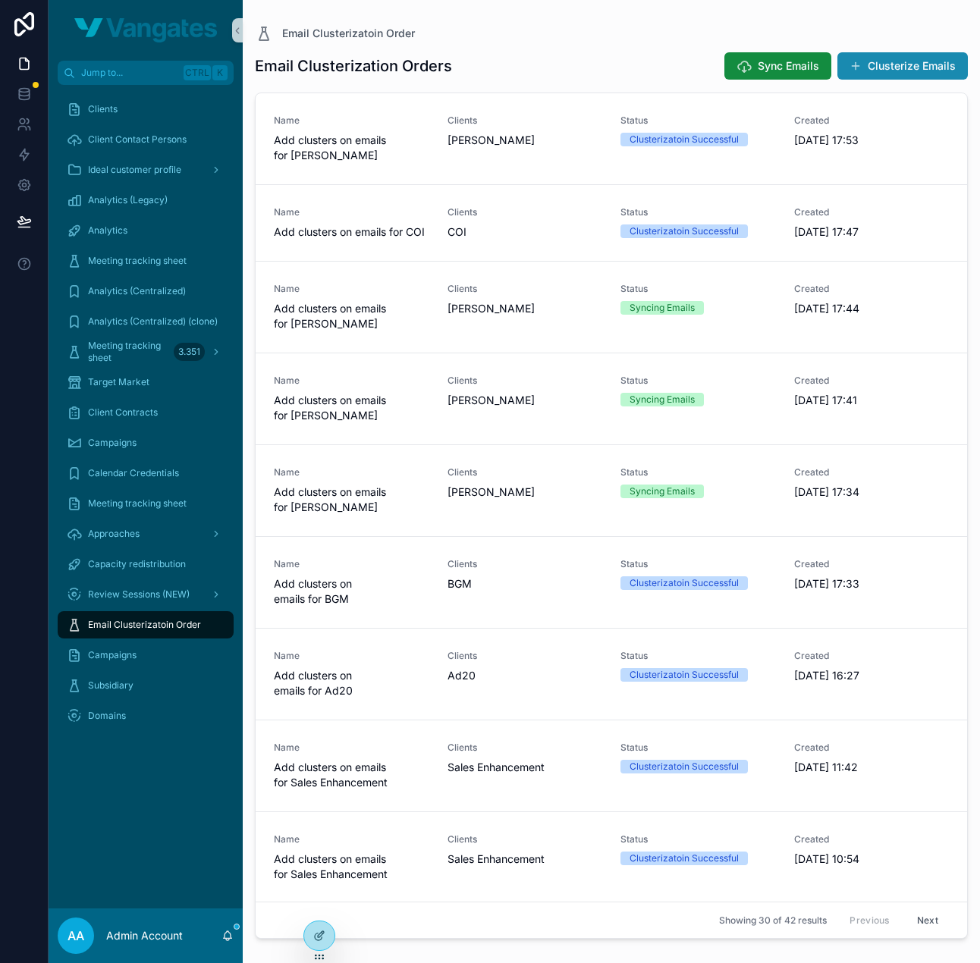
click at [930, 54] on button "Clusterize Emails" at bounding box center [902, 65] width 130 height 27
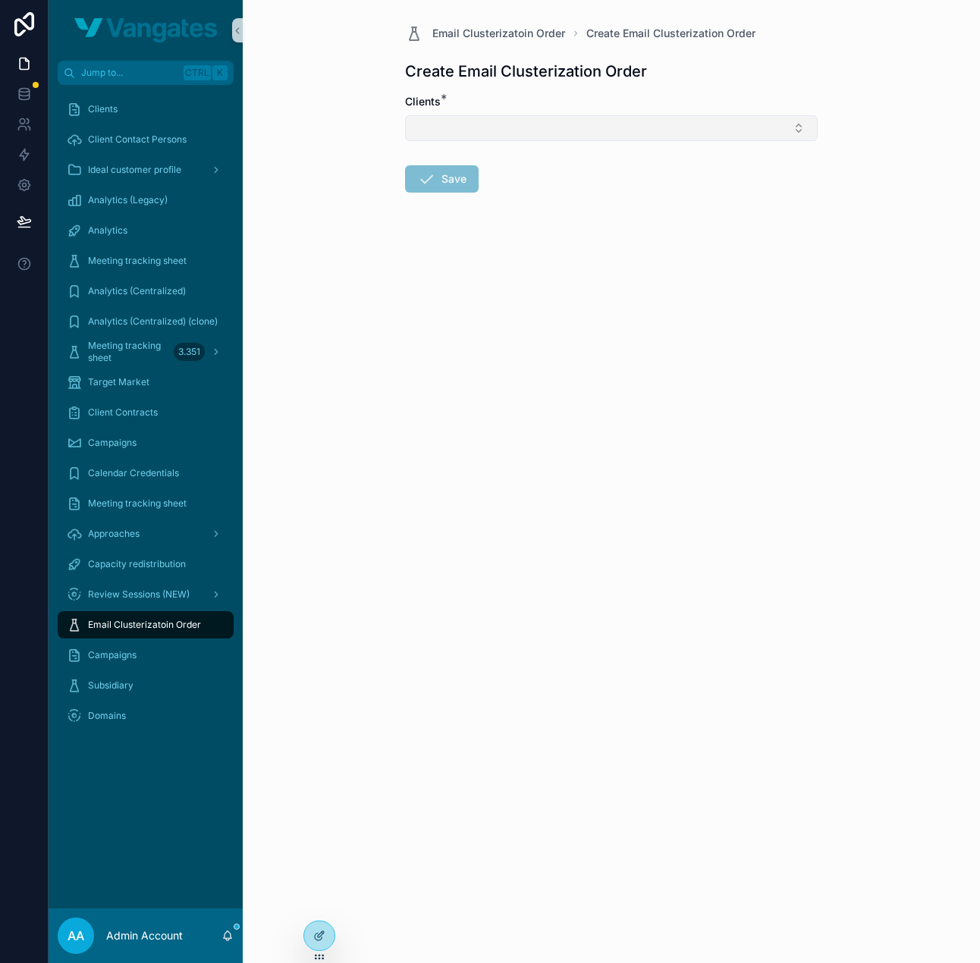
click at [596, 122] on button "Select Button" at bounding box center [611, 128] width 413 height 26
type input "*****"
click at [502, 193] on div "erium" at bounding box center [611, 187] width 405 height 24
click at [485, 228] on form "Clients * erium Save" at bounding box center [611, 193] width 413 height 199
click at [445, 181] on button "Save" at bounding box center [442, 181] width 74 height 27
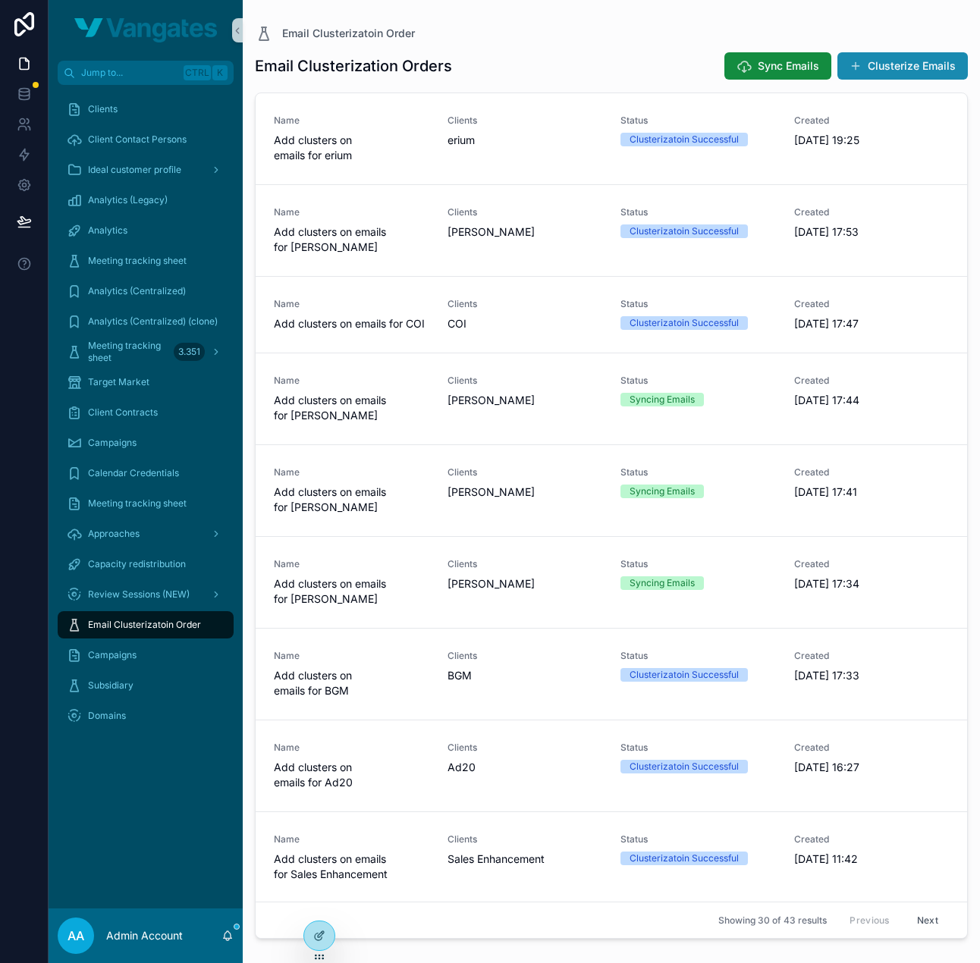
click at [905, 68] on button "Clusterize Emails" at bounding box center [902, 65] width 130 height 27
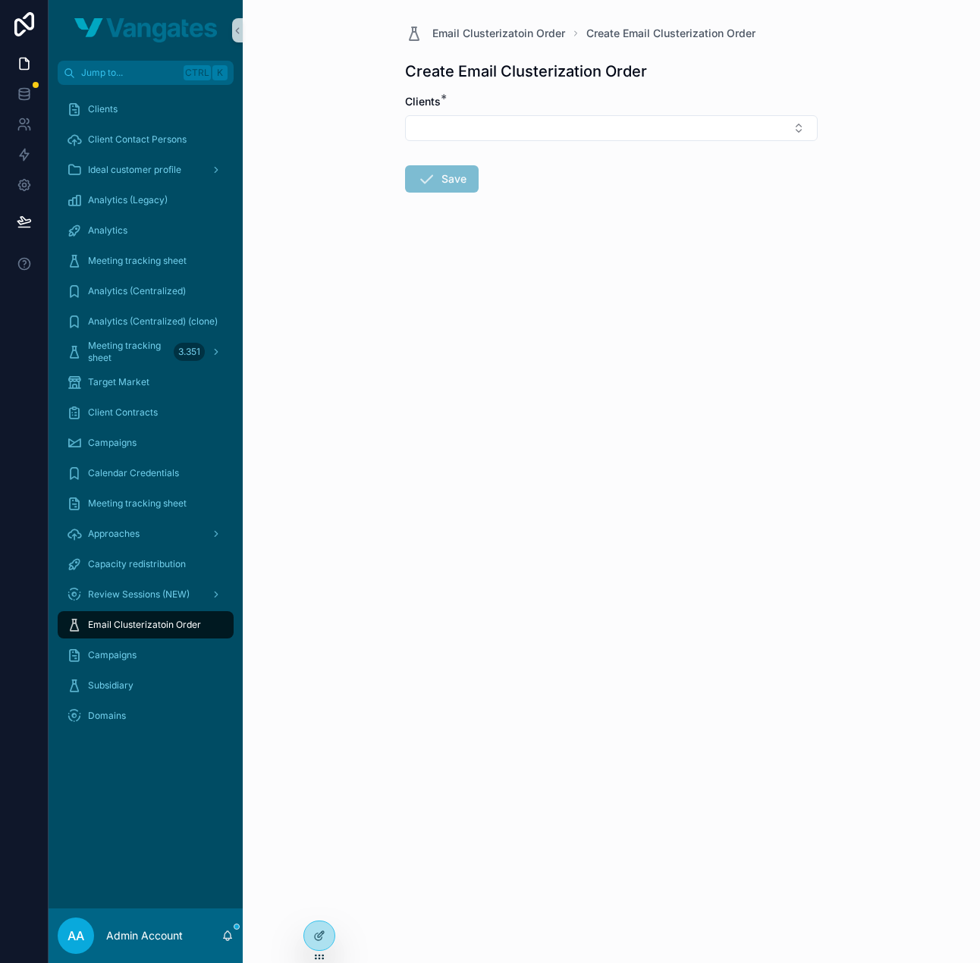
click at [545, 102] on div "Clients *" at bounding box center [611, 101] width 413 height 15
click at [536, 119] on button "Select Button" at bounding box center [611, 128] width 413 height 26
click at [487, 160] on input "****" at bounding box center [620, 157] width 375 height 27
type input "****"
click at [475, 187] on div "FastRocket" at bounding box center [611, 187] width 405 height 24
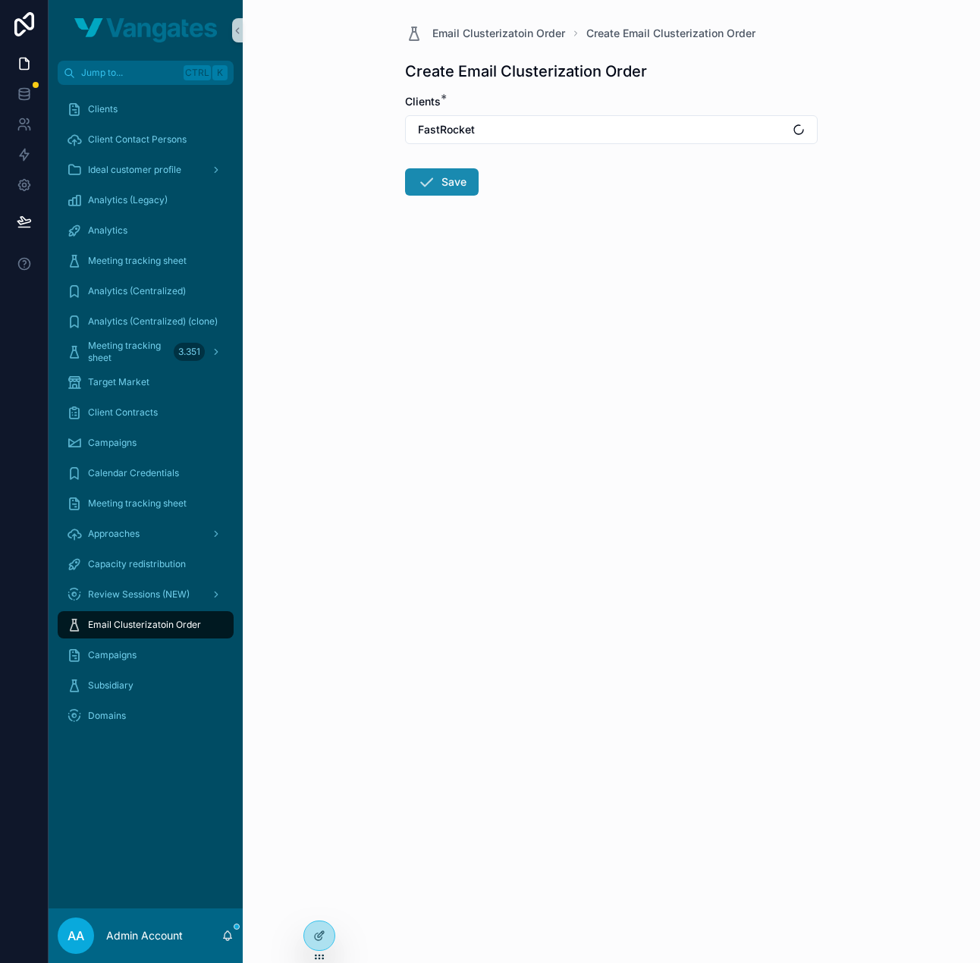
click at [445, 178] on button "Save" at bounding box center [442, 181] width 74 height 27
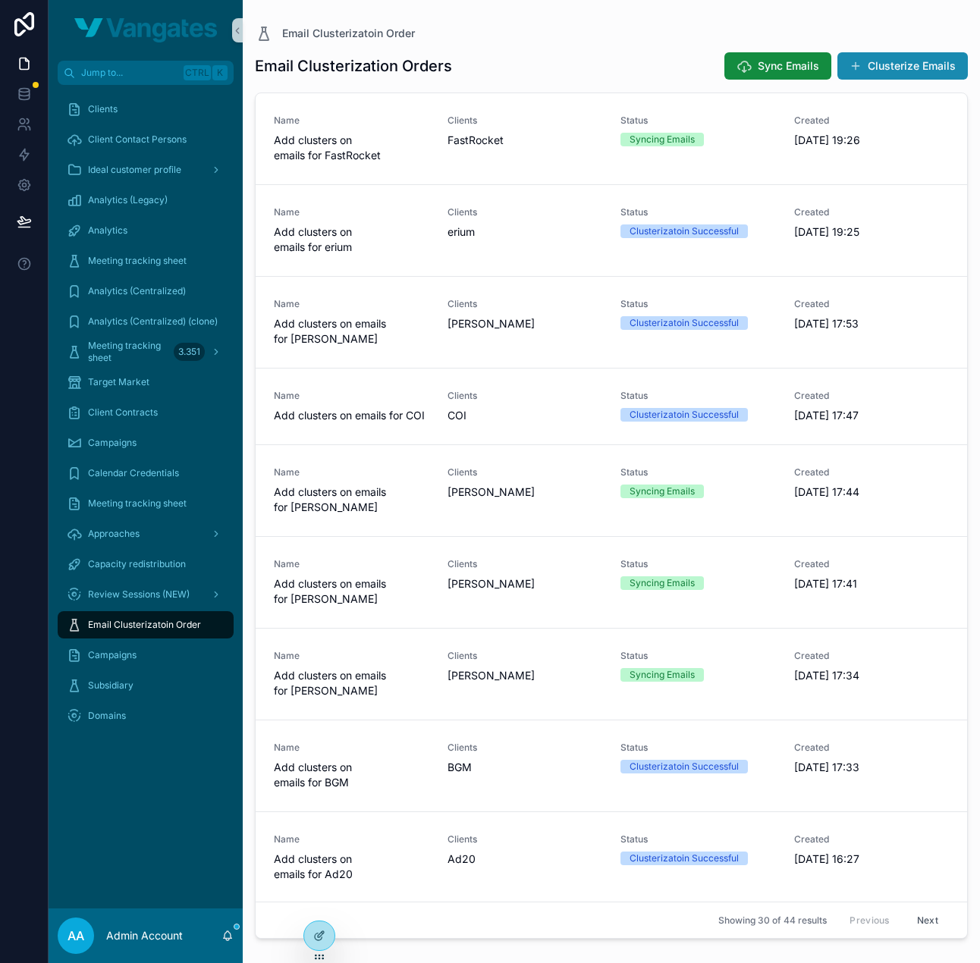
click at [932, 71] on button "Clusterize Emails" at bounding box center [902, 65] width 130 height 27
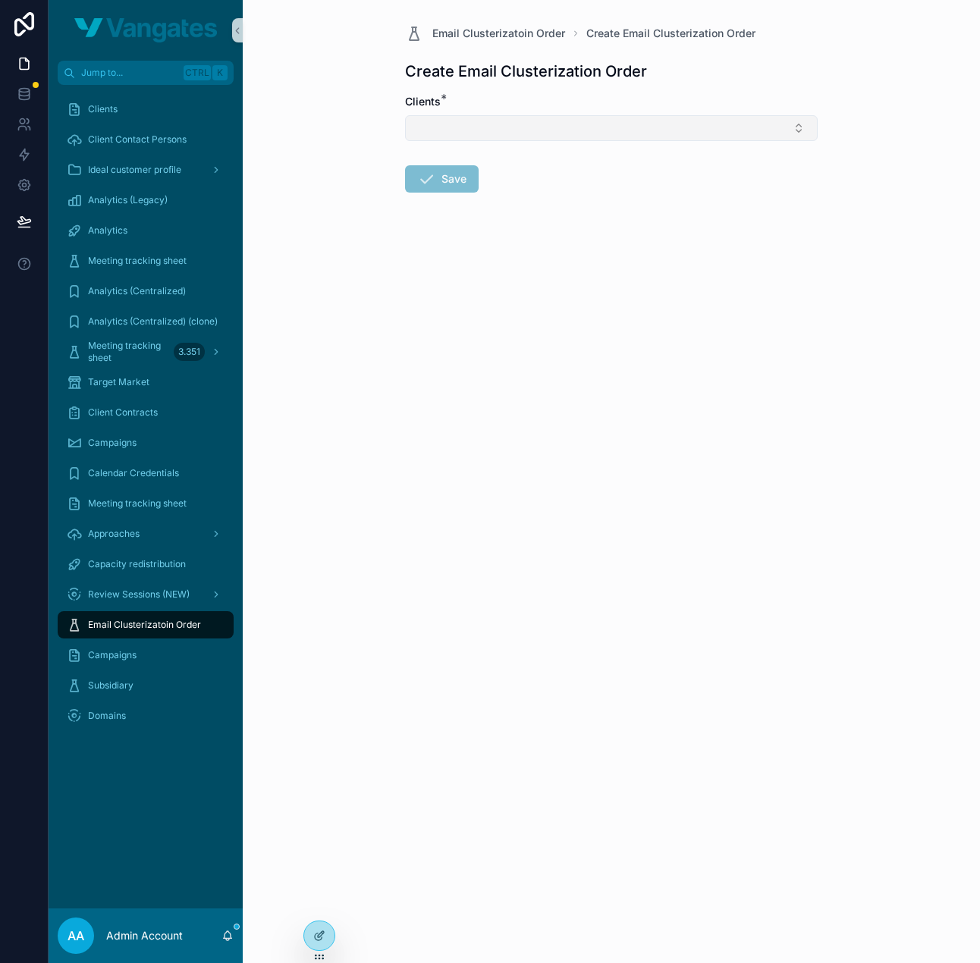
click at [631, 129] on button "Select Button" at bounding box center [611, 128] width 413 height 26
type input "*****"
click at [475, 185] on span "liftyourbrand" at bounding box center [447, 187] width 64 height 15
click at [514, 251] on form "Clients * liftyourbrand Save" at bounding box center [611, 193] width 413 height 199
click at [455, 187] on button "Save" at bounding box center [442, 181] width 74 height 27
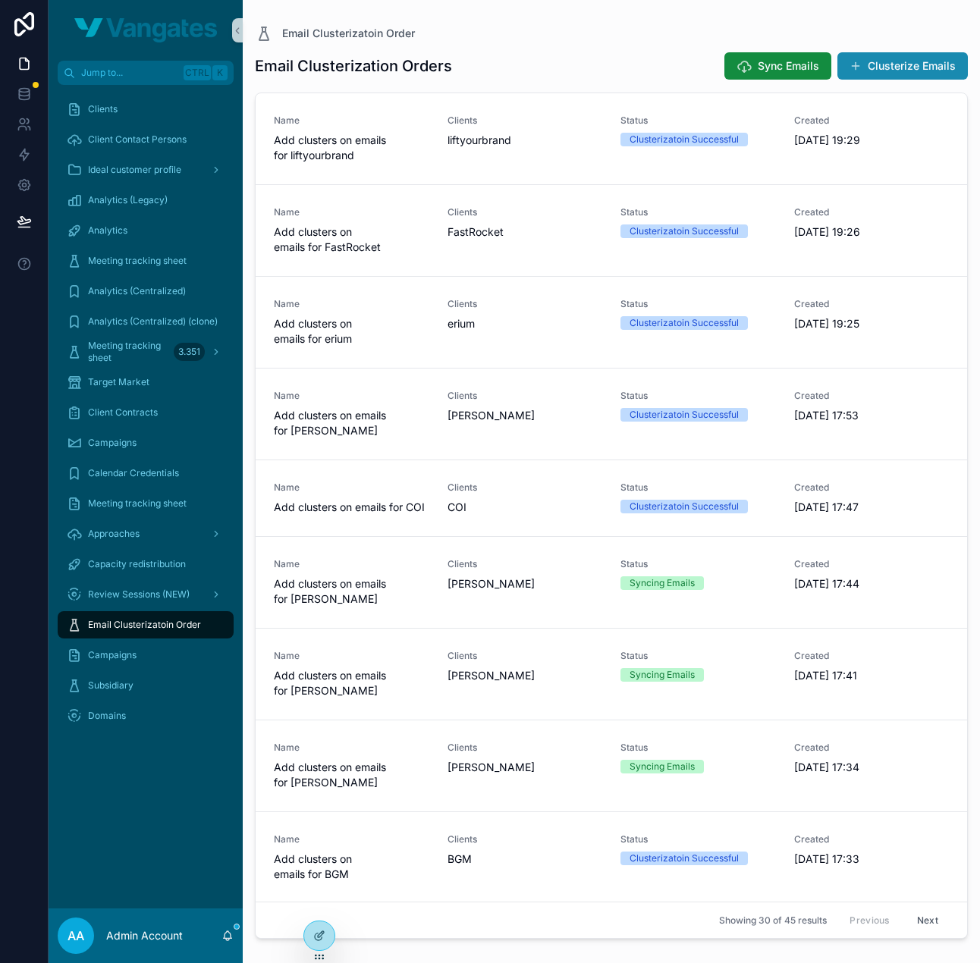
click at [933, 71] on button "Clusterize Emails" at bounding box center [902, 65] width 130 height 27
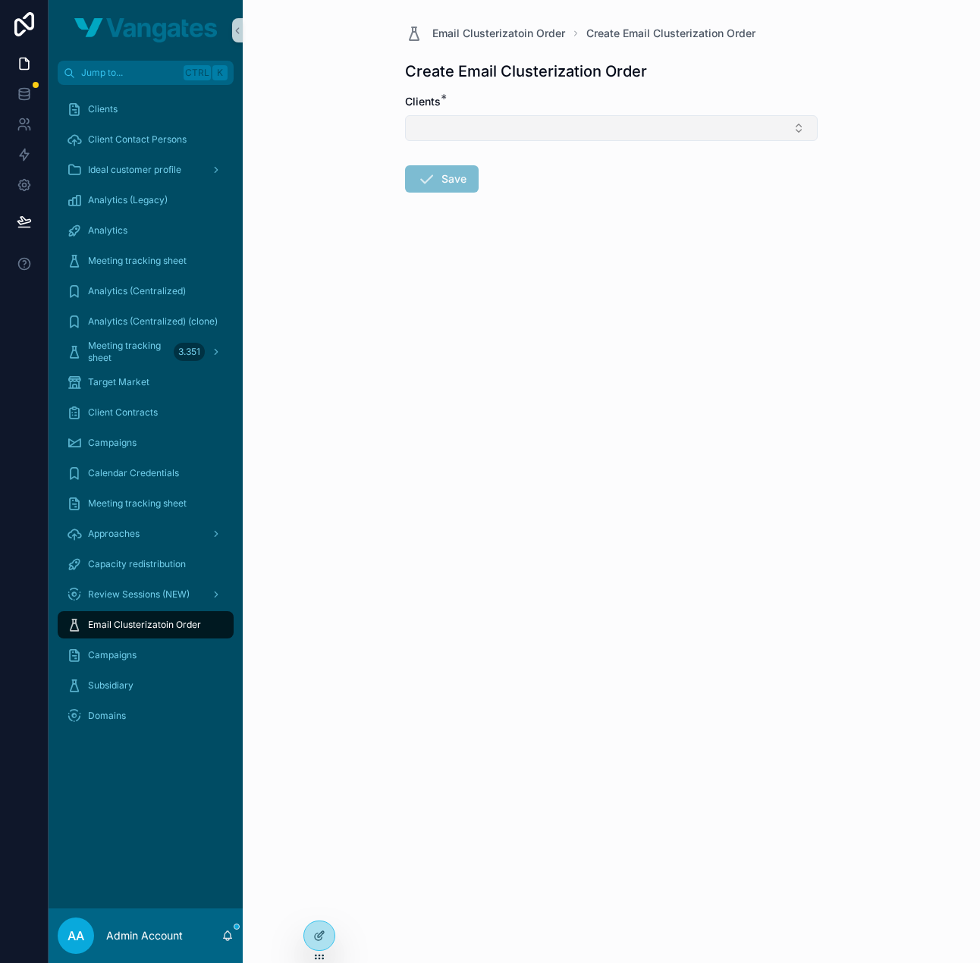
click at [574, 128] on button "Select Button" at bounding box center [611, 128] width 413 height 26
type input "****"
click at [441, 184] on div "lyska" at bounding box center [611, 187] width 405 height 24
click at [452, 263] on form "Clients * lyska Save" at bounding box center [611, 193] width 413 height 199
click at [448, 180] on button "Save" at bounding box center [442, 181] width 74 height 27
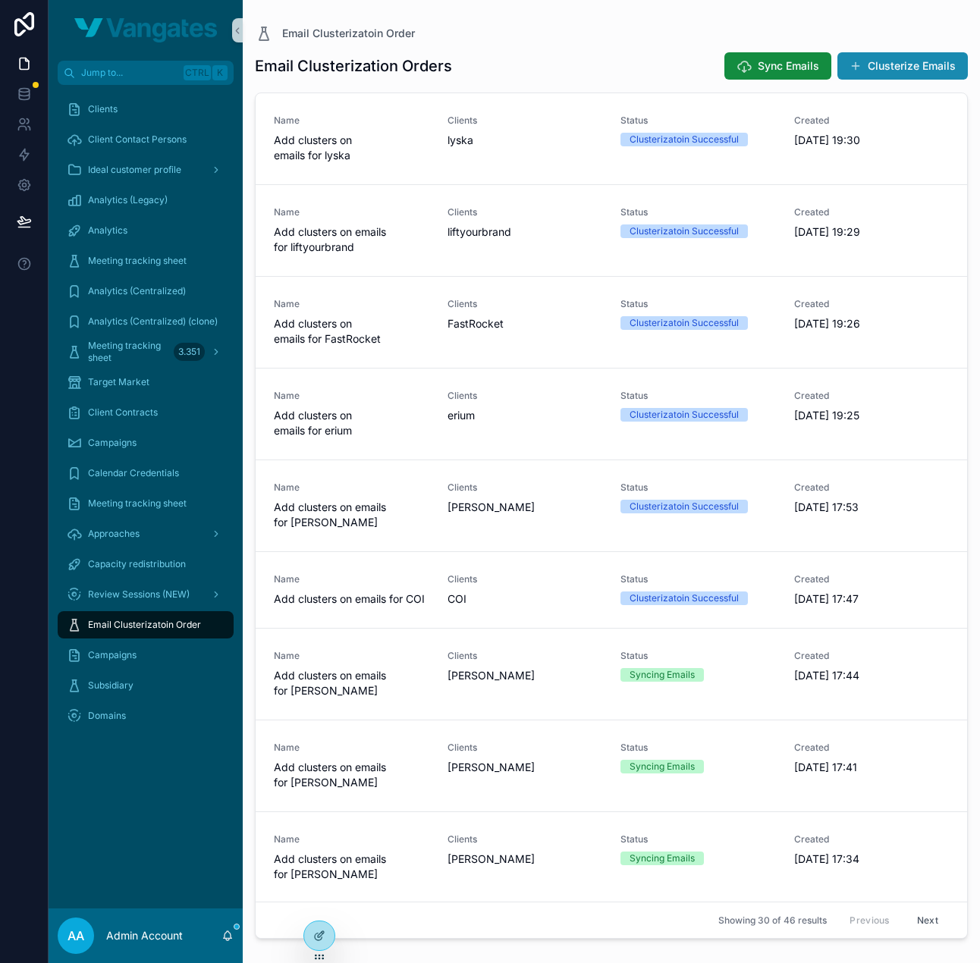
click at [925, 62] on button "Clusterize Emails" at bounding box center [902, 65] width 130 height 27
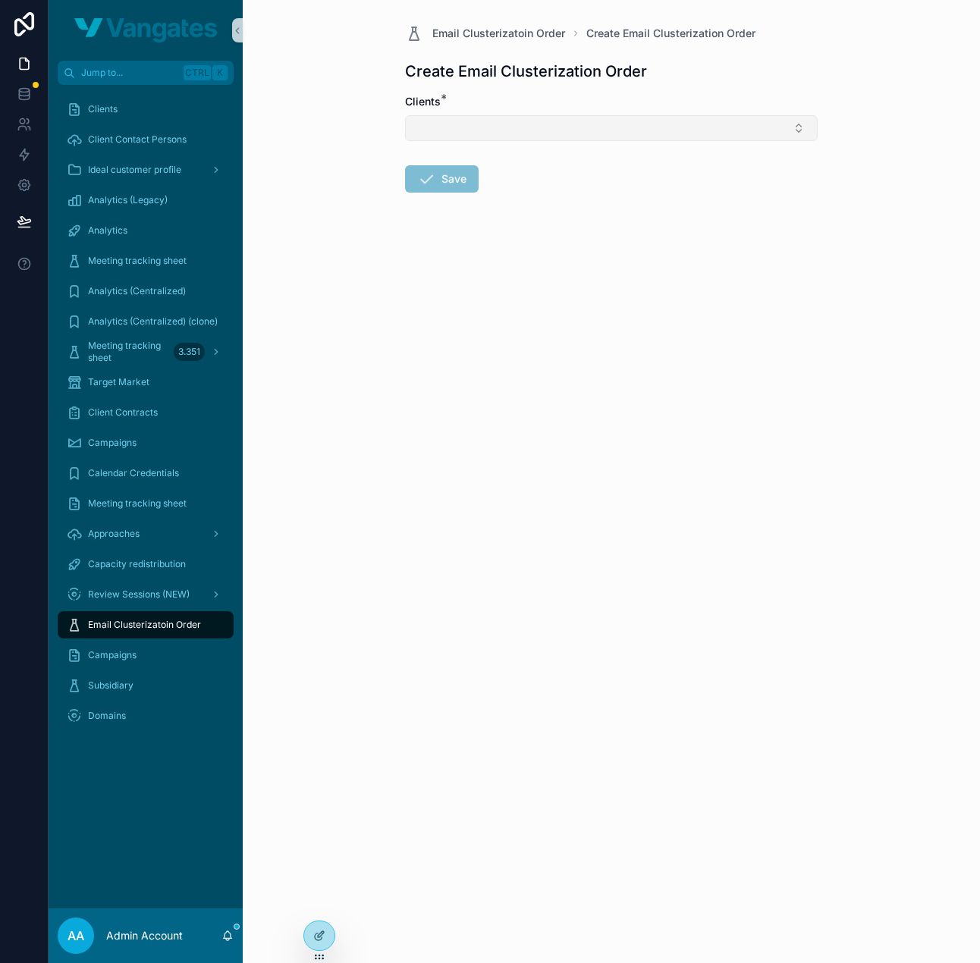
click at [592, 137] on button "Select Button" at bounding box center [611, 128] width 413 height 26
type input "****"
click at [499, 189] on div "FlexBuero" at bounding box center [611, 187] width 405 height 24
click at [458, 259] on form "Clients * FlexBuero Save" at bounding box center [611, 193] width 413 height 199
click at [449, 176] on button "Save" at bounding box center [442, 181] width 74 height 27
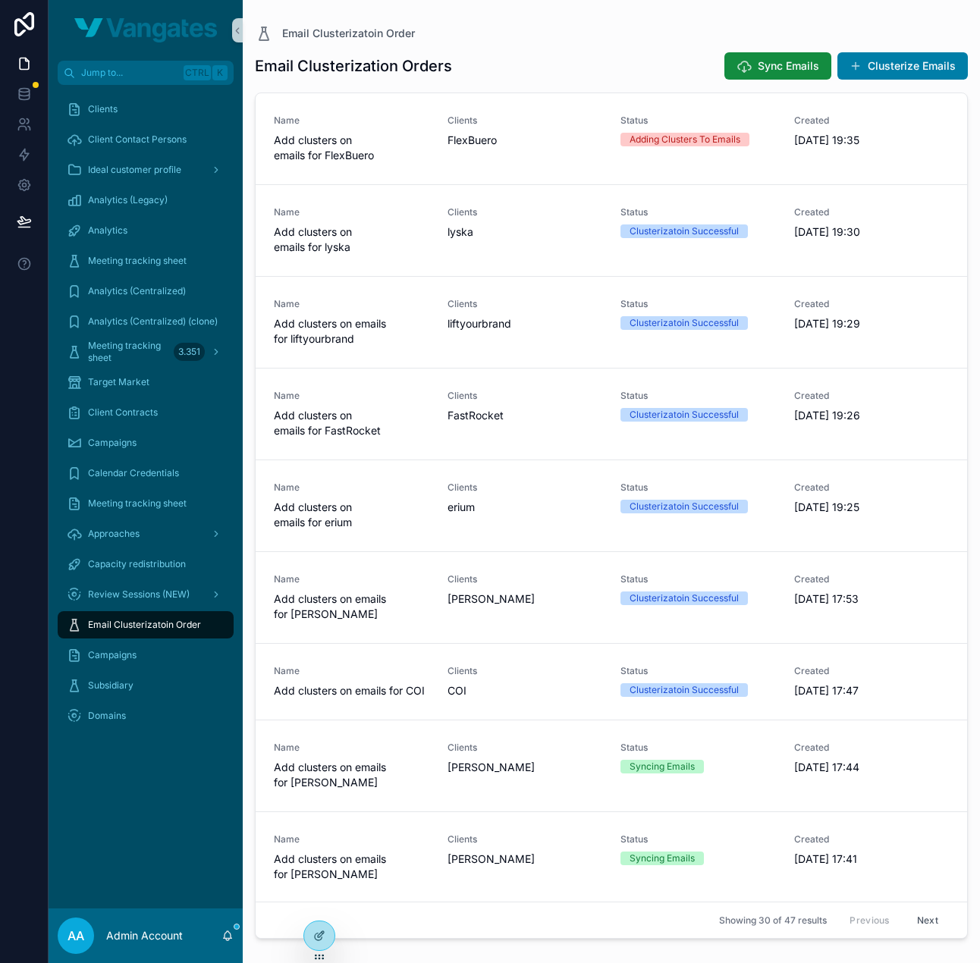
click at [689, 48] on div "Email Clusterization Orders Sync Emails Clusterize Emails Name Add clusters on …" at bounding box center [611, 493] width 713 height 903
click at [916, 61] on button "Clusterize Emails" at bounding box center [902, 65] width 130 height 27
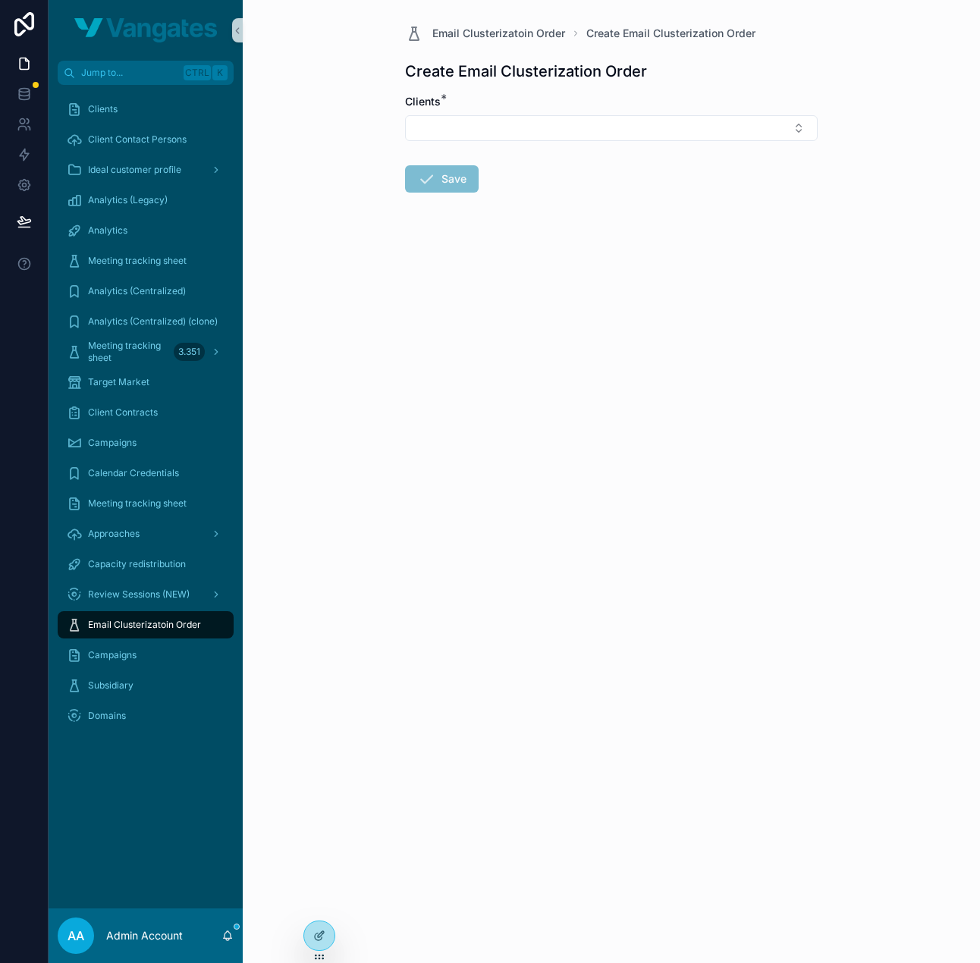
click at [649, 141] on form "Clients * Save" at bounding box center [611, 192] width 413 height 196
click at [646, 130] on button "Select Button" at bounding box center [611, 128] width 413 height 26
click at [591, 156] on input "scrollable content" at bounding box center [620, 157] width 375 height 27
type input "****"
click at [492, 191] on div "macx" at bounding box center [611, 187] width 405 height 24
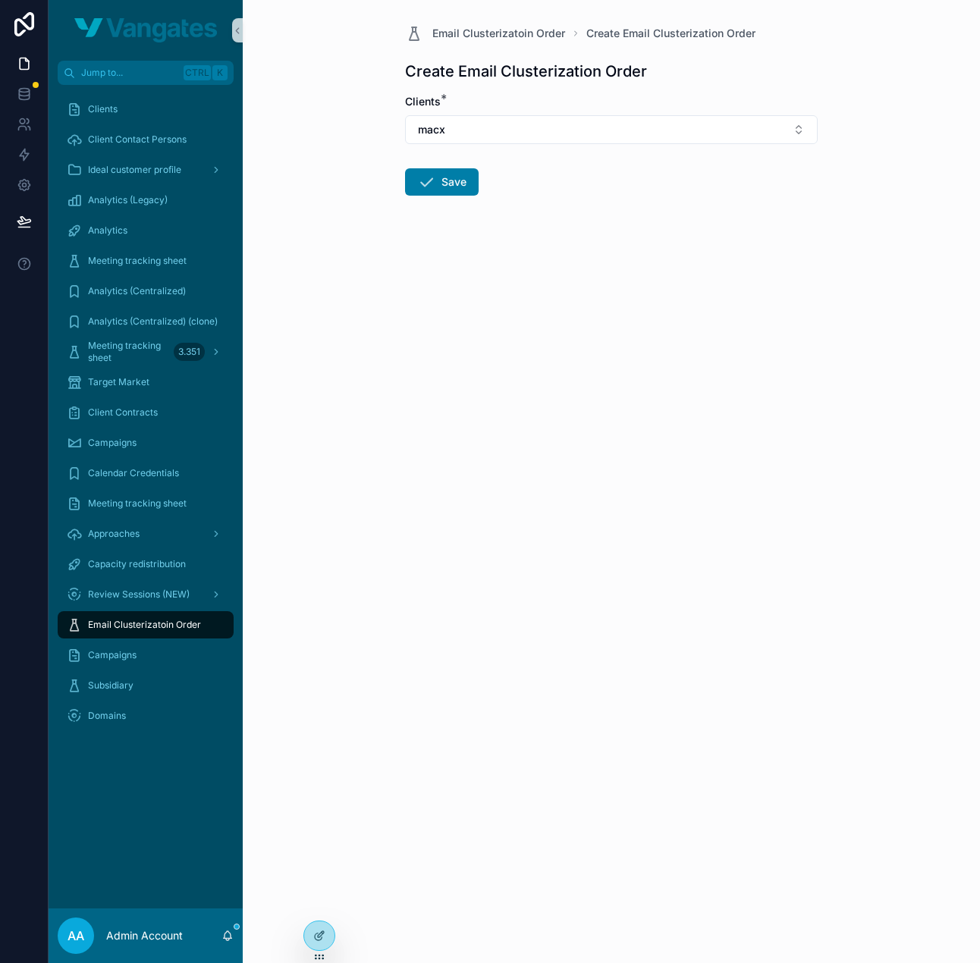
click at [473, 253] on form "Clients * macx Save" at bounding box center [611, 193] width 413 height 199
click at [458, 192] on button "Save" at bounding box center [442, 181] width 74 height 27
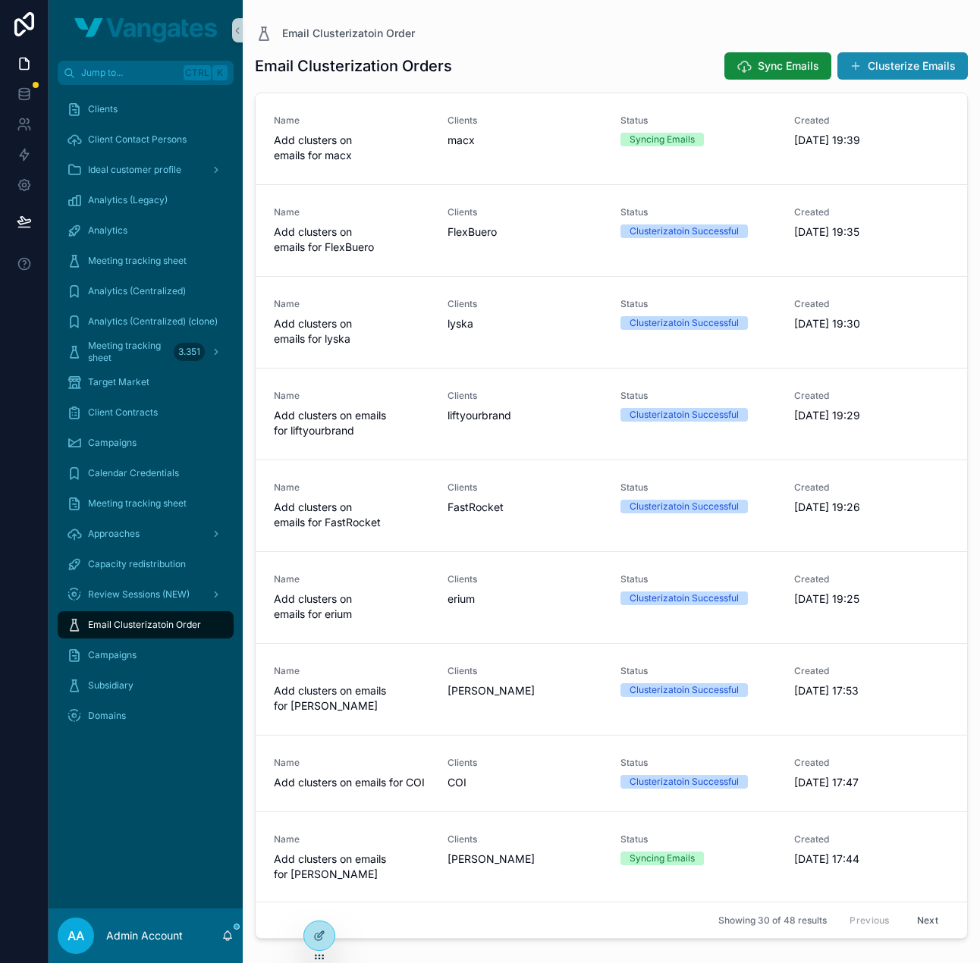
click at [915, 69] on button "Clusterize Emails" at bounding box center [902, 65] width 130 height 27
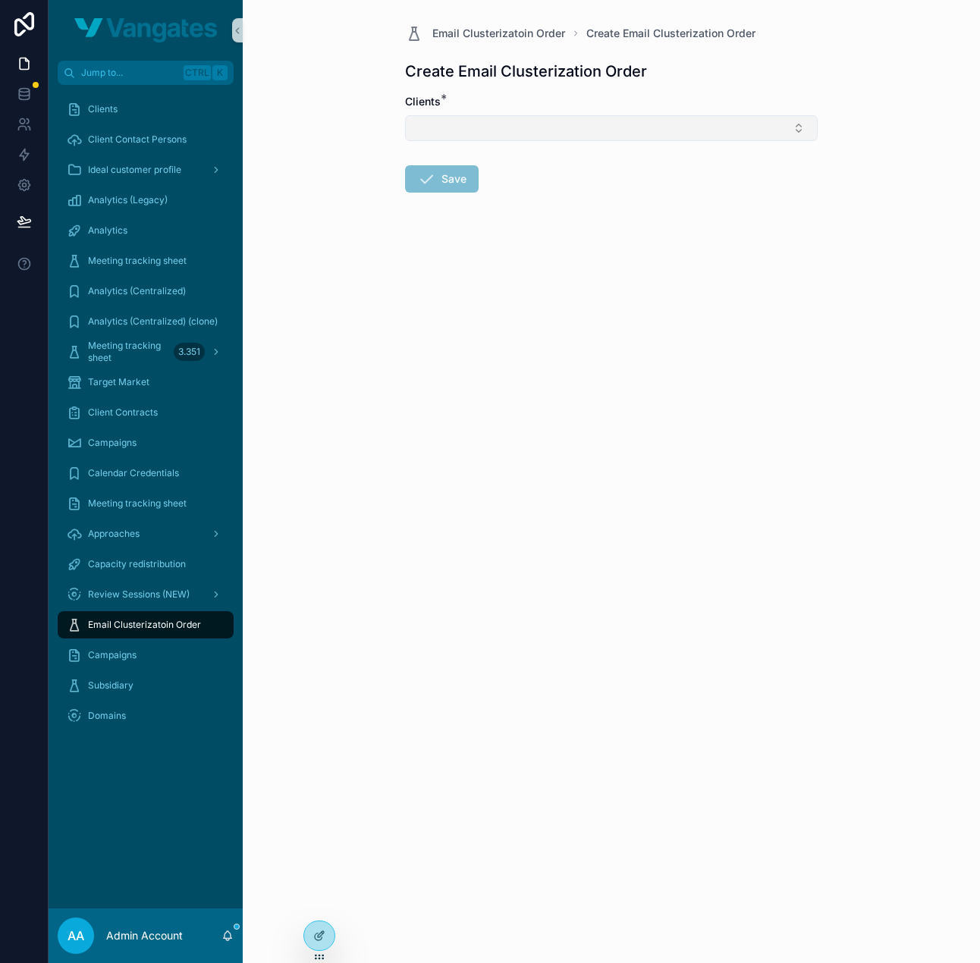
click at [625, 130] on button "Select Button" at bounding box center [611, 128] width 413 height 26
type input "*******"
click at [496, 184] on div "onemate" at bounding box center [611, 187] width 405 height 24
click at [450, 182] on button "Save" at bounding box center [442, 181] width 74 height 27
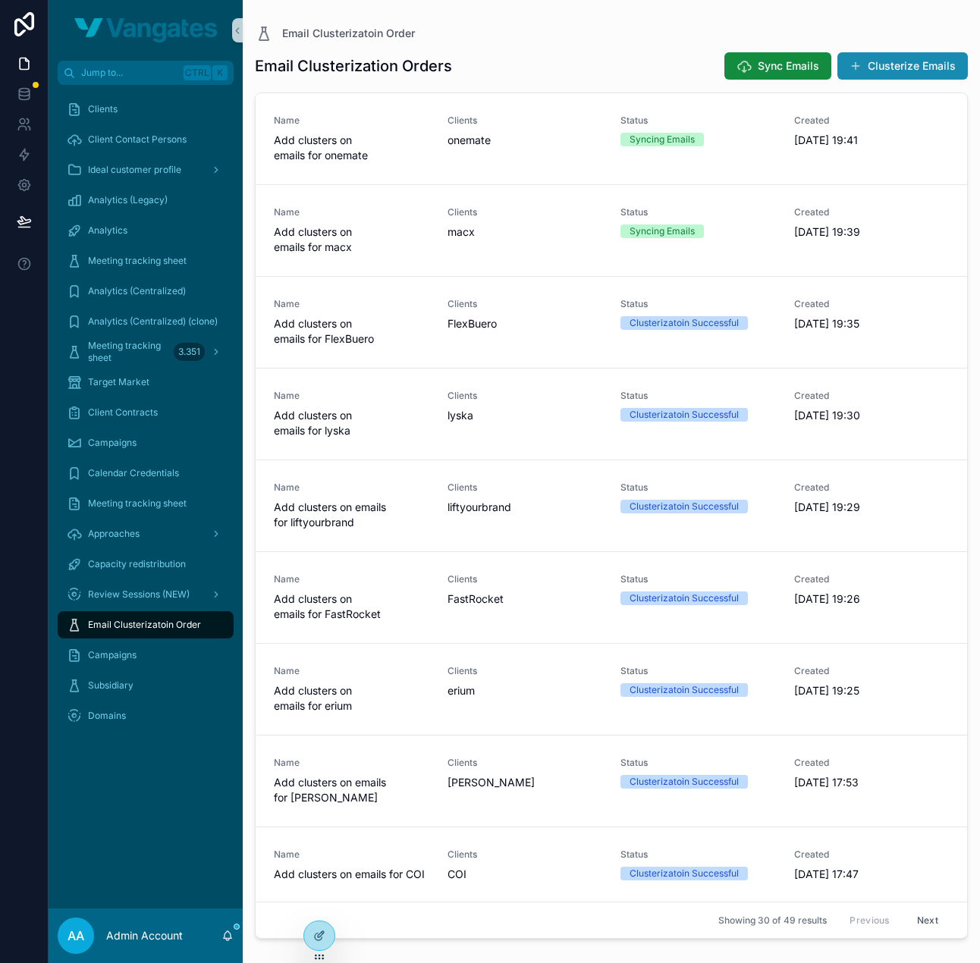
click at [904, 72] on button "Clusterize Emails" at bounding box center [902, 65] width 130 height 27
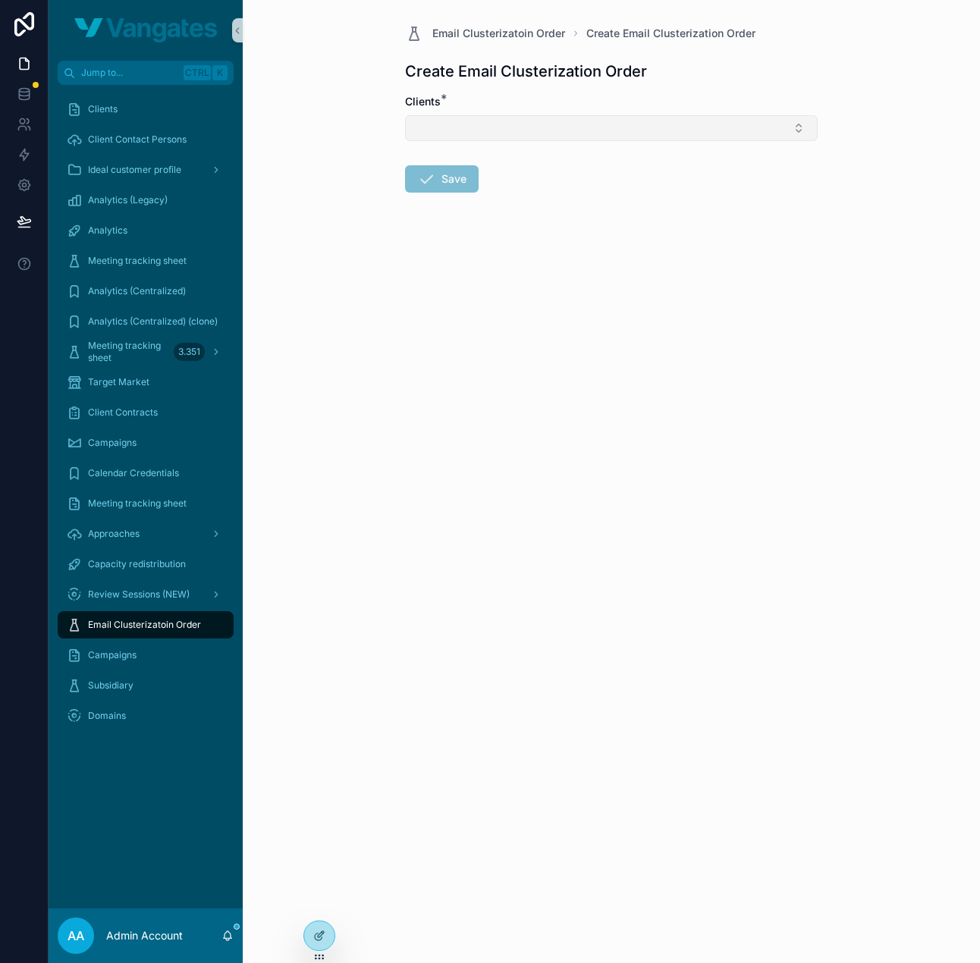
click at [646, 130] on button "Select Button" at bounding box center [611, 128] width 413 height 26
type input "****"
click at [544, 190] on div "PFIF" at bounding box center [611, 187] width 405 height 24
click at [446, 179] on button "Save" at bounding box center [442, 181] width 74 height 27
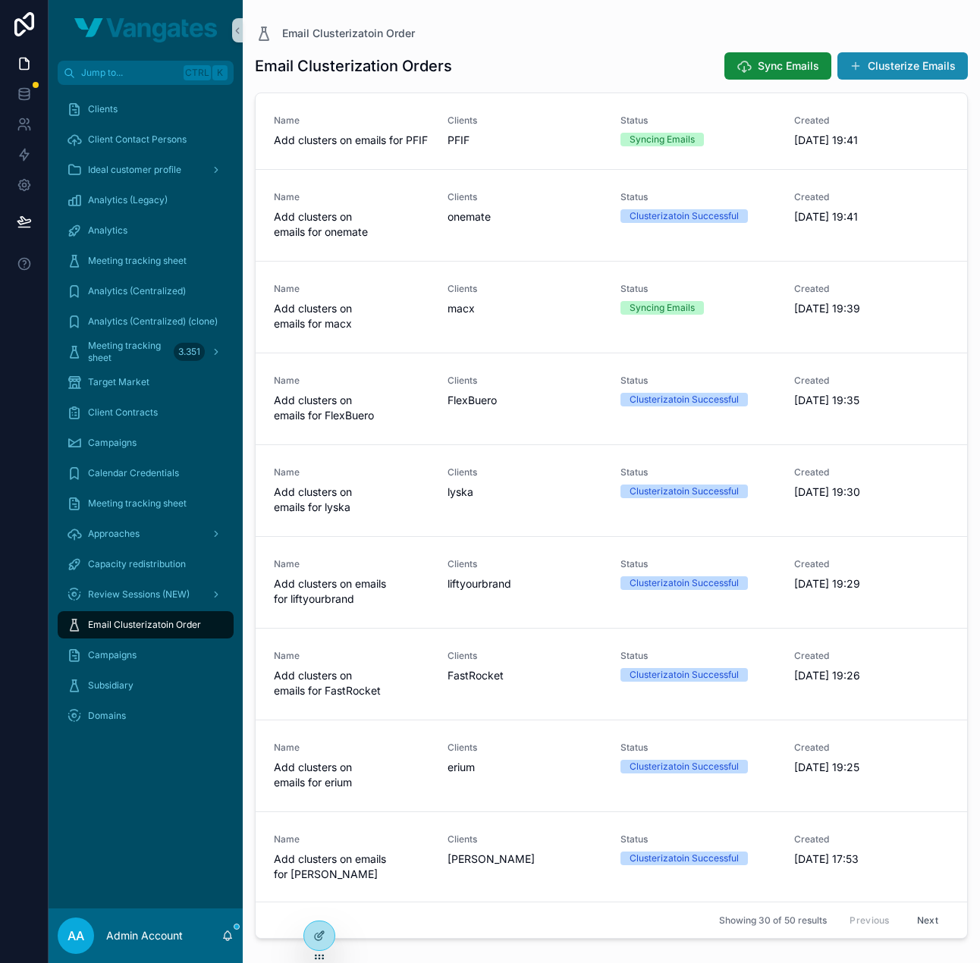
click at [916, 62] on button "Clusterize Emails" at bounding box center [902, 65] width 130 height 27
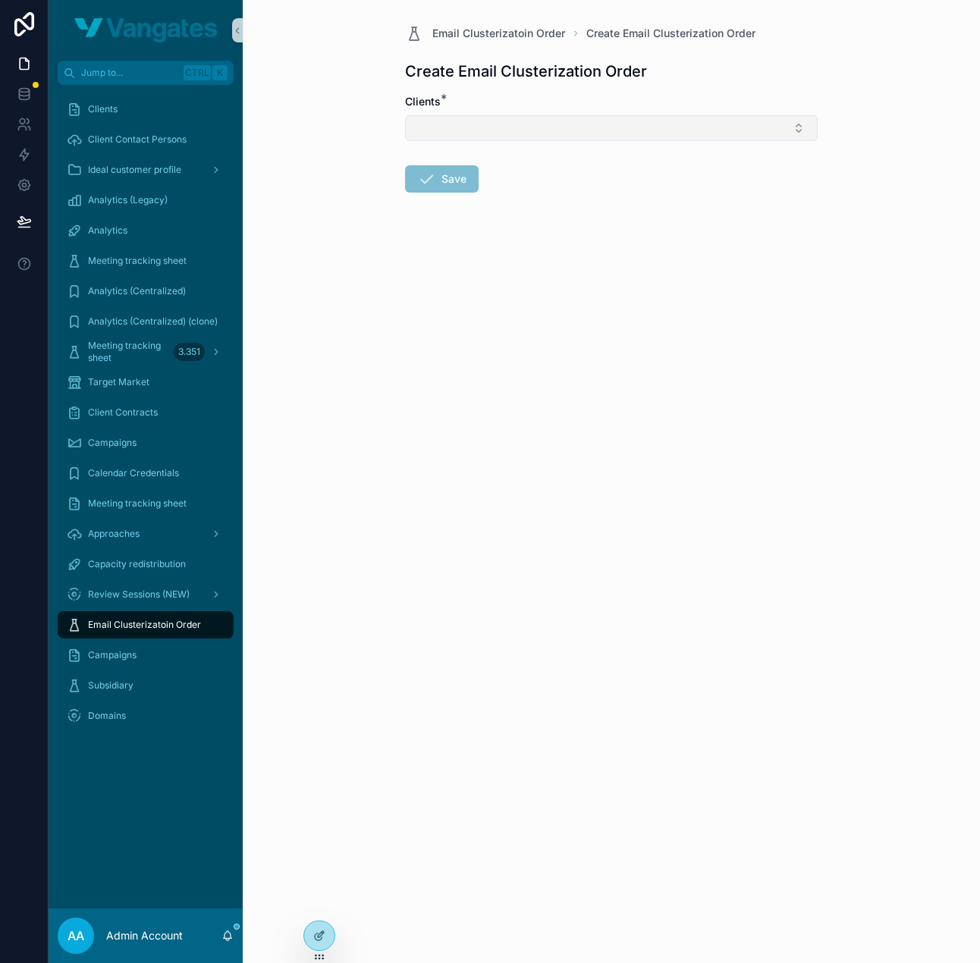
click at [605, 119] on button "Select Button" at bounding box center [611, 128] width 413 height 26
type input "****"
click at [488, 192] on div "Reception+" at bounding box center [611, 187] width 405 height 24
click at [469, 216] on form "Clients * Reception+ Save" at bounding box center [611, 193] width 413 height 199
click at [460, 187] on button "Save" at bounding box center [442, 181] width 74 height 27
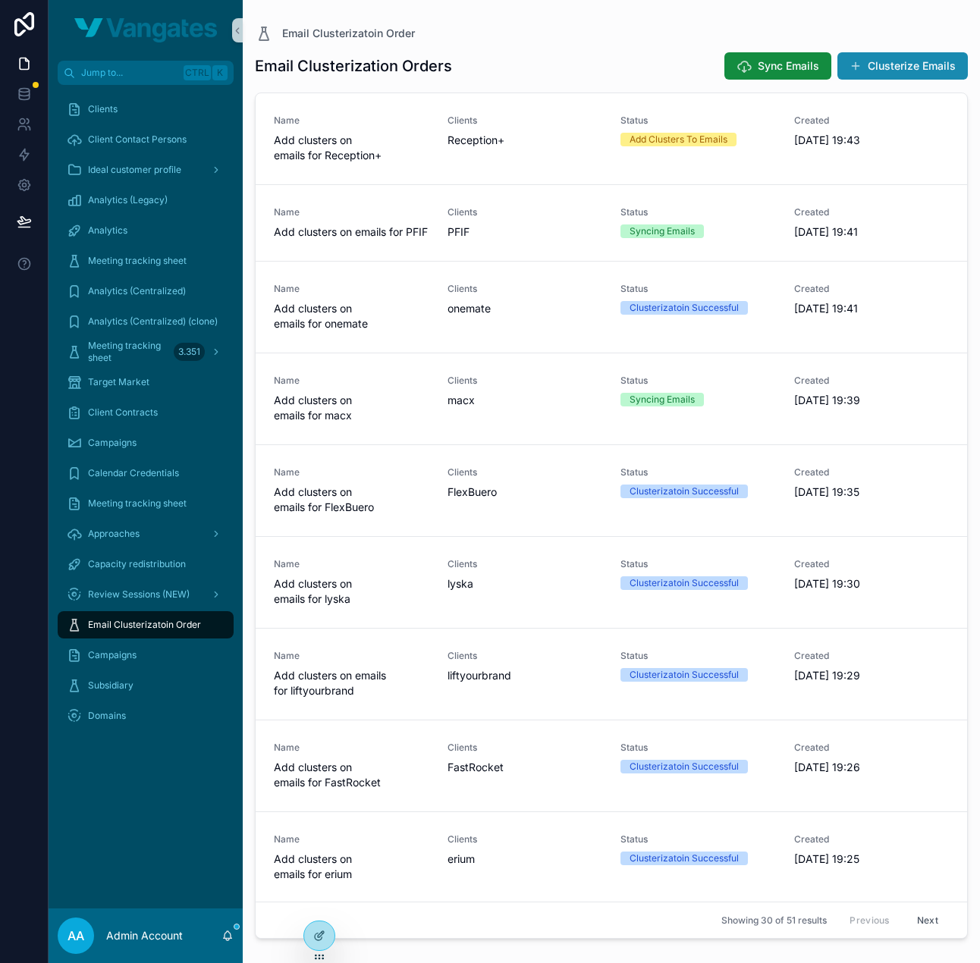
click at [897, 63] on button "Clusterize Emails" at bounding box center [902, 65] width 130 height 27
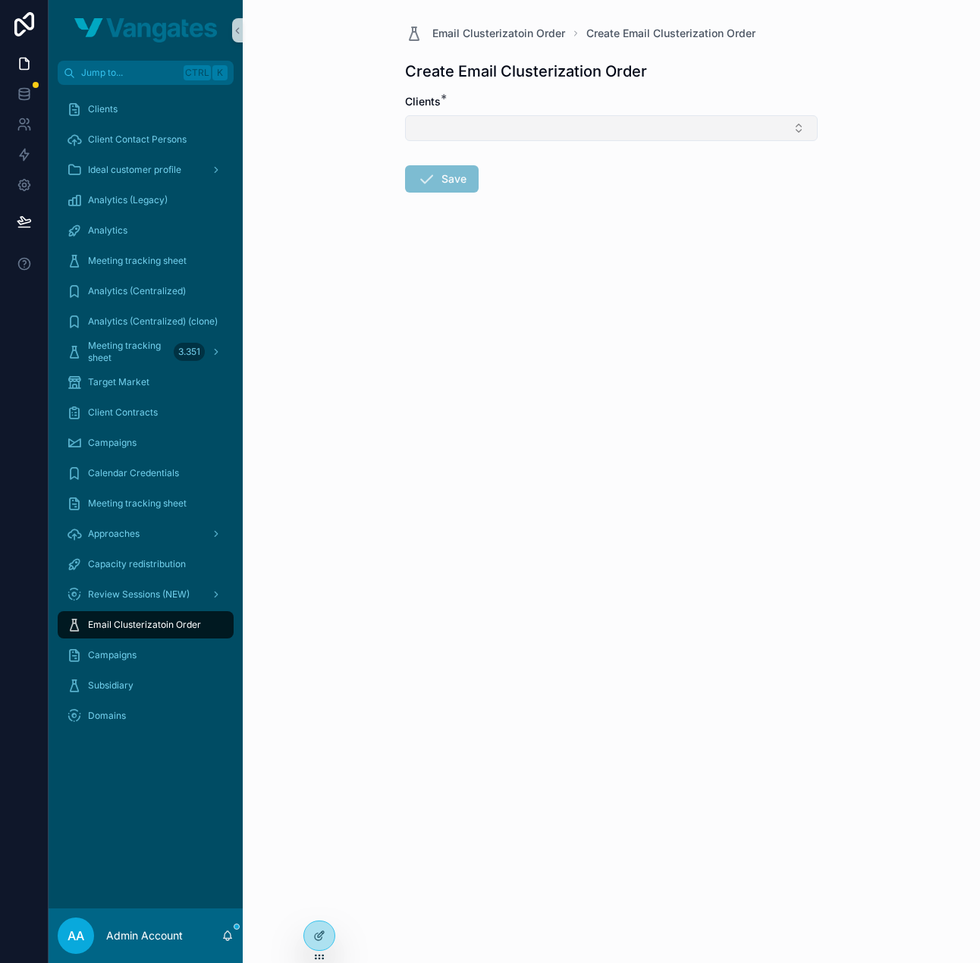
click at [558, 130] on button "Select Button" at bounding box center [611, 128] width 413 height 26
type input "*******"
click at [516, 184] on div "RevenueAgency" at bounding box center [611, 187] width 405 height 24
click at [456, 255] on form "Clients * RevenueAgency Save" at bounding box center [611, 193] width 413 height 199
click at [439, 184] on button "Save" at bounding box center [442, 181] width 74 height 27
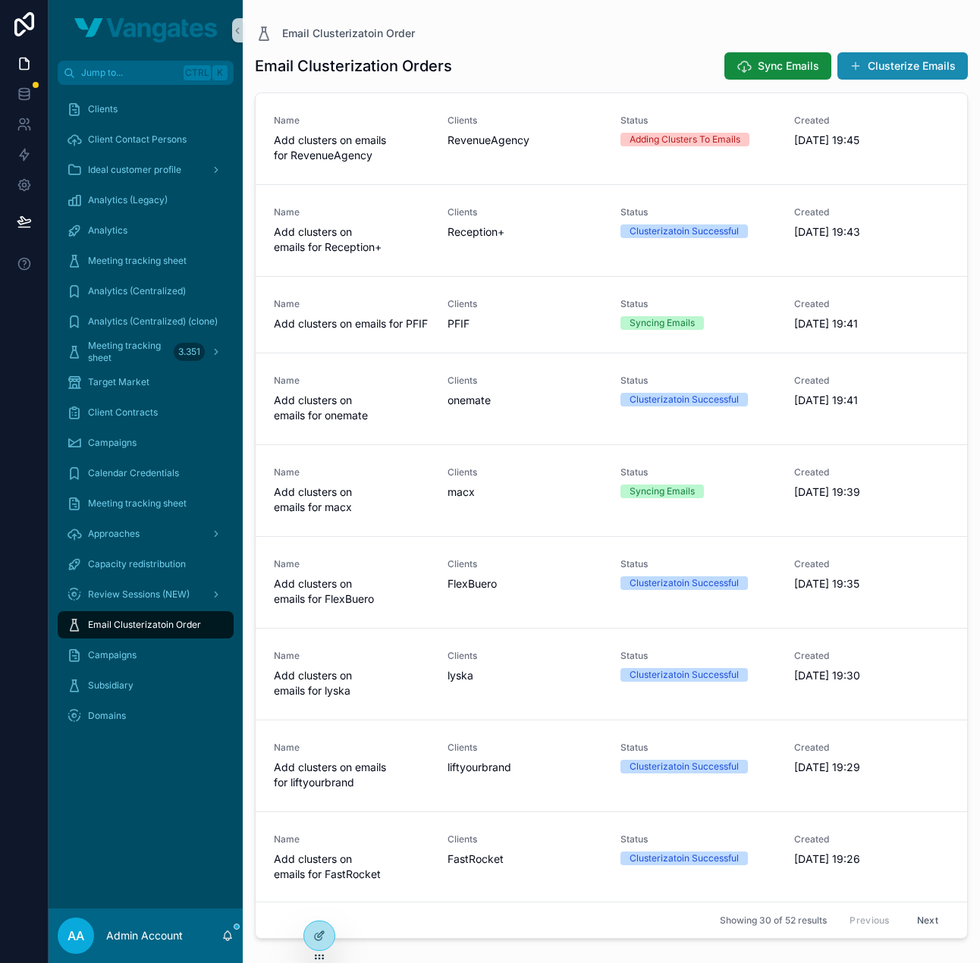
click at [918, 67] on button "Clusterize Emails" at bounding box center [902, 65] width 130 height 27
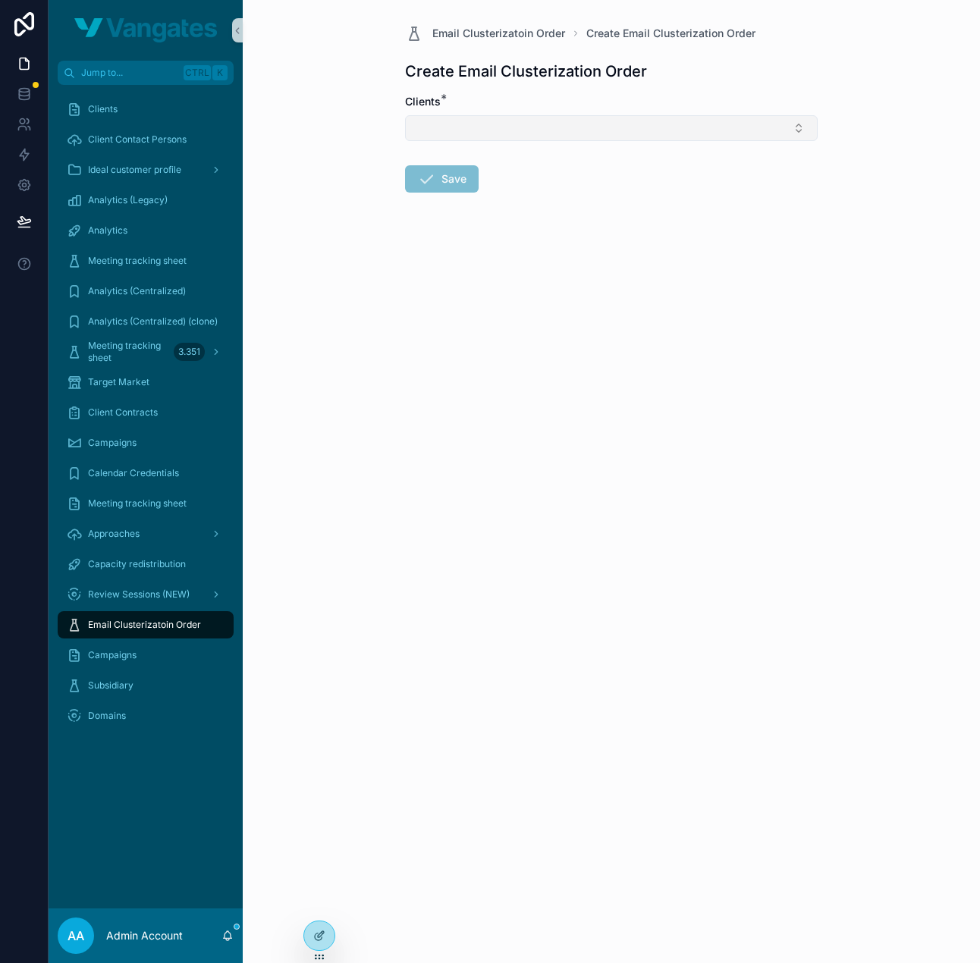
click at [616, 124] on button "Select Button" at bounding box center [611, 128] width 413 height 26
type input "*******"
click at [530, 186] on div "[PERSON_NAME] Lagertechnik" at bounding box center [611, 187] width 405 height 24
click at [513, 235] on form "Clients * [PERSON_NAME] Lagertechnik Save" at bounding box center [611, 193] width 413 height 199
click at [445, 187] on button "Save" at bounding box center [442, 181] width 74 height 27
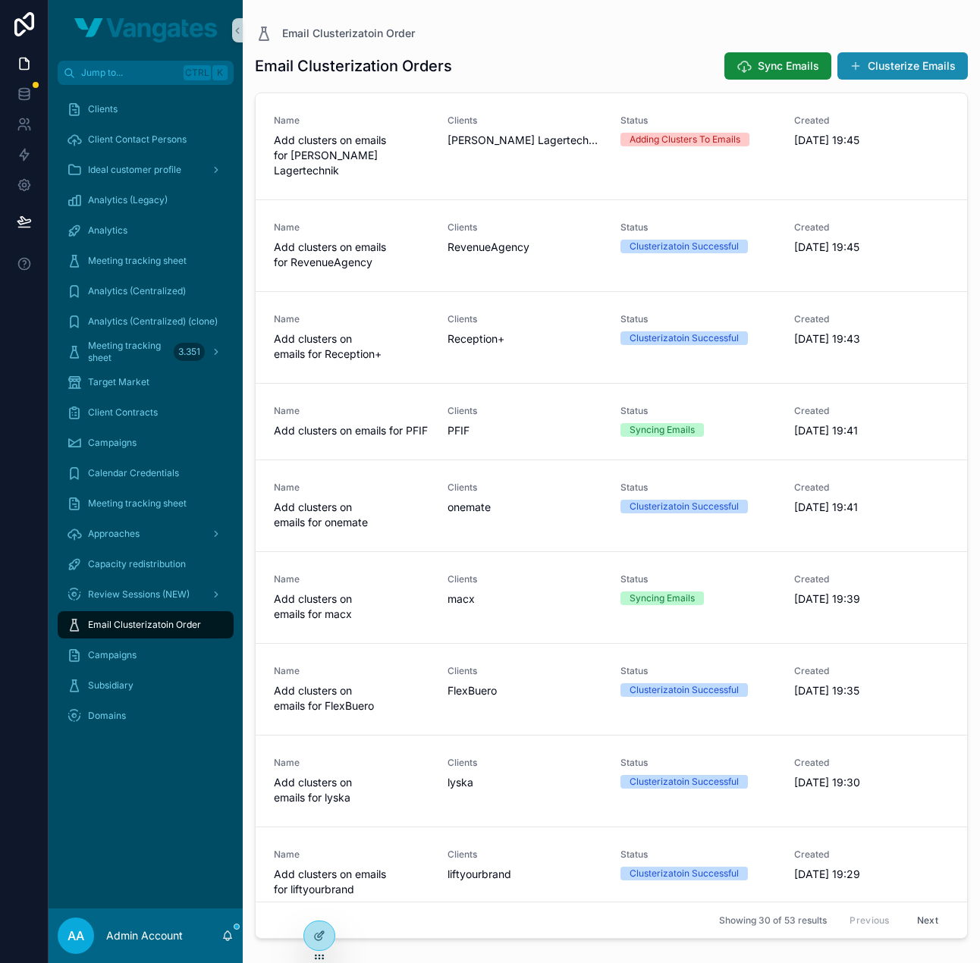
click at [876, 58] on button "Clusterize Emails" at bounding box center [902, 65] width 130 height 27
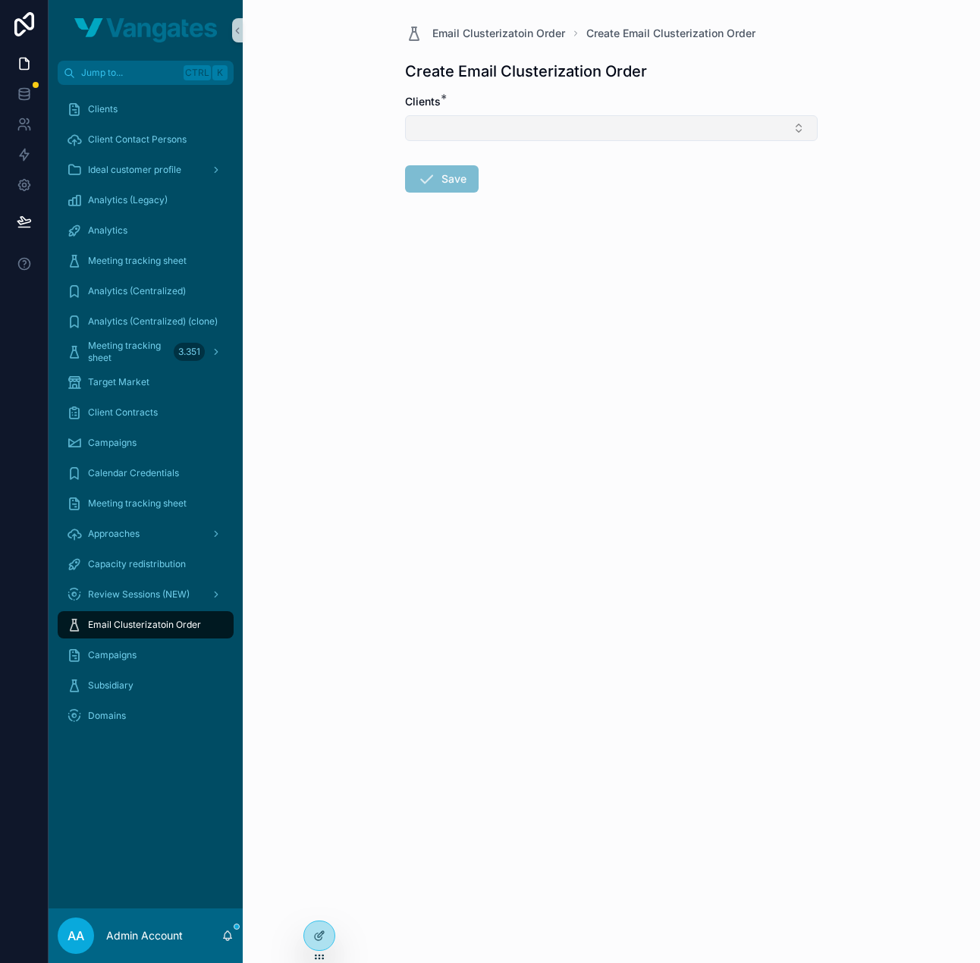
click at [590, 135] on button "Select Button" at bounding box center [611, 128] width 413 height 26
type input "****"
click at [558, 172] on div "sit&watch" at bounding box center [611, 187] width 411 height 30
click at [548, 187] on div "sit&watch" at bounding box center [611, 187] width 405 height 24
click at [520, 262] on form "Clients * sit&watch Save" at bounding box center [611, 193] width 413 height 199
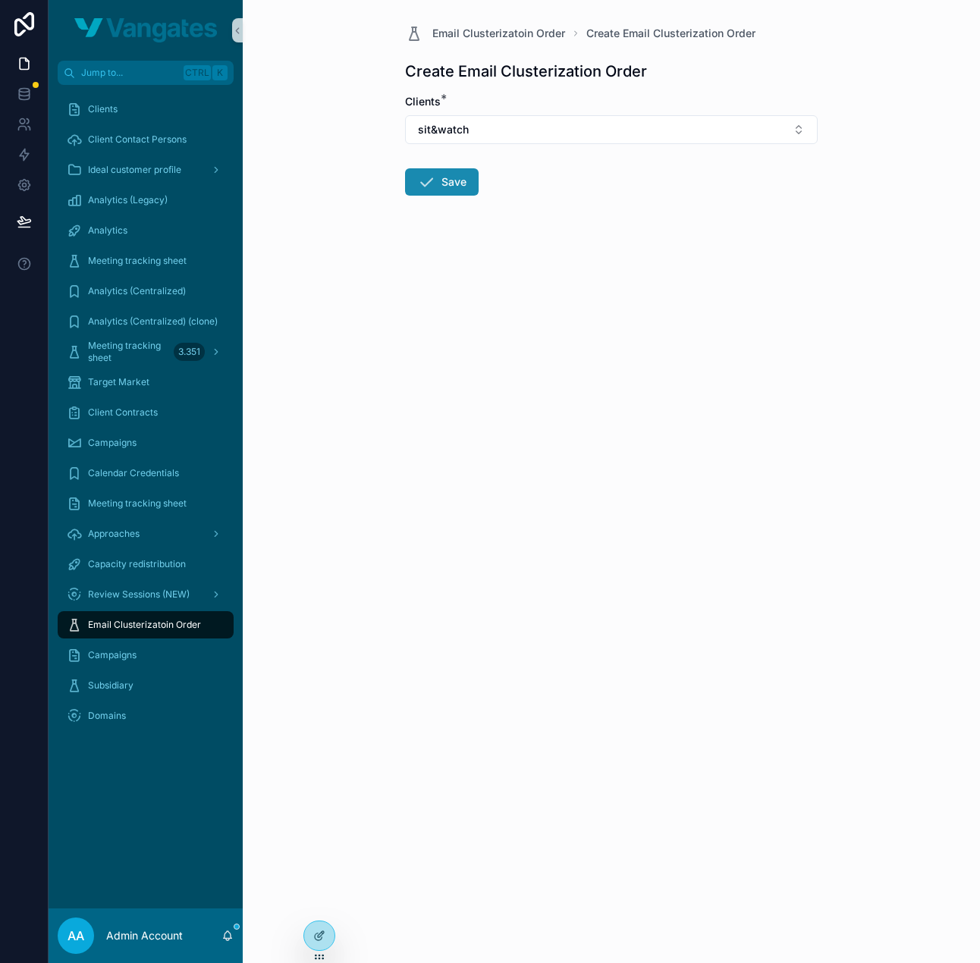
click at [441, 192] on button "Save" at bounding box center [442, 181] width 74 height 27
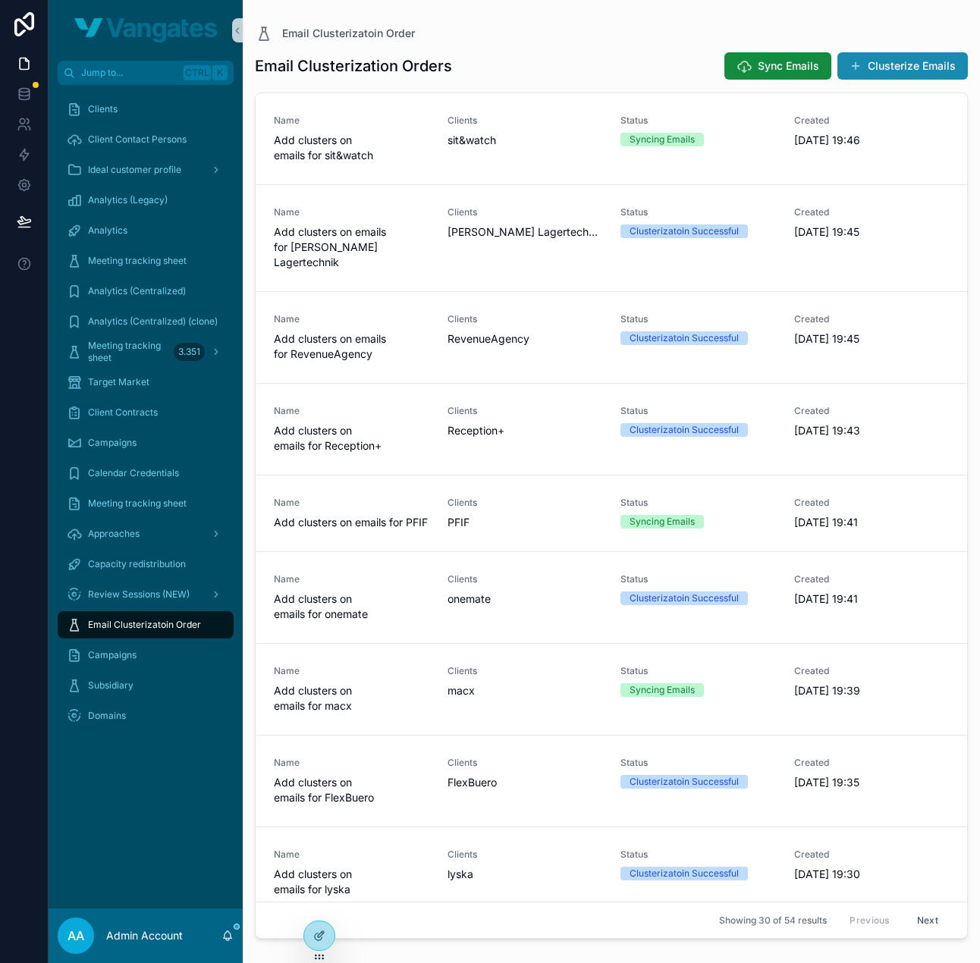
click at [951, 54] on button "Clusterize Emails" at bounding box center [902, 65] width 130 height 27
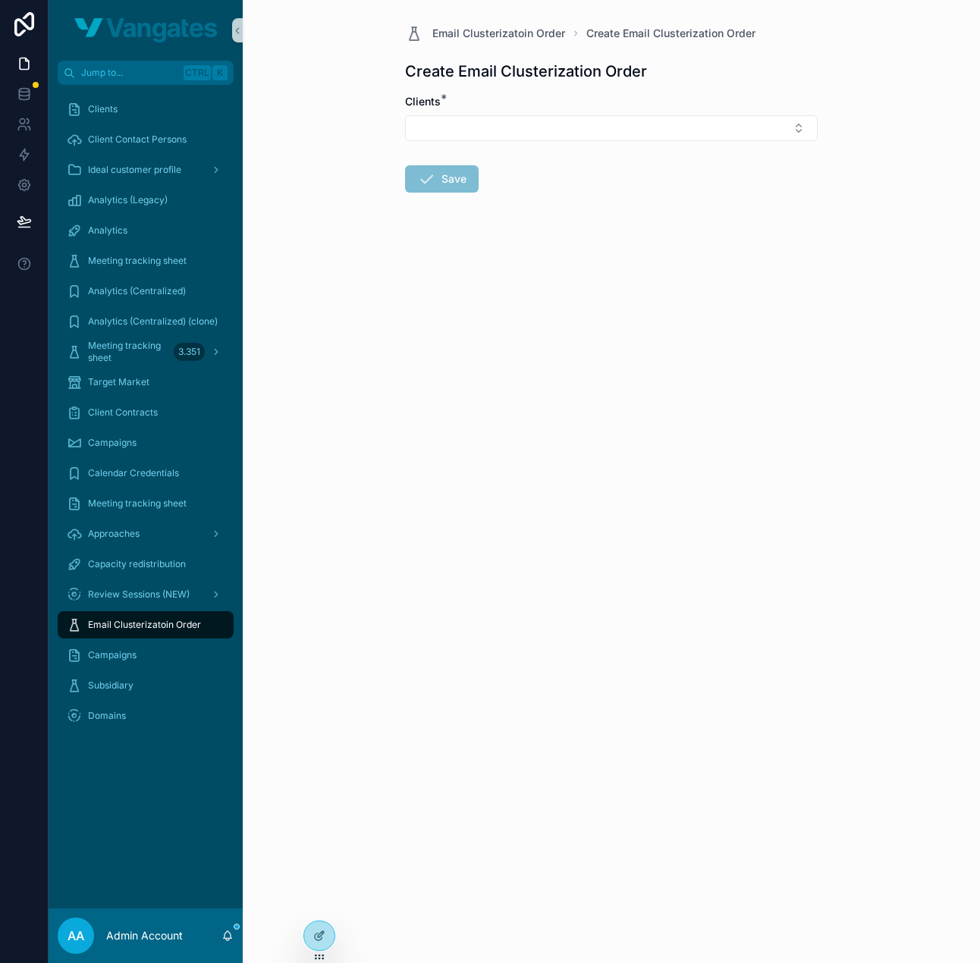
click at [541, 146] on form "Clients * Save" at bounding box center [611, 192] width 413 height 196
click at [541, 130] on button "Select Button" at bounding box center [611, 128] width 413 height 26
type input "******"
click at [514, 188] on div "Talent Support" at bounding box center [611, 187] width 405 height 24
click at [437, 184] on button "Save" at bounding box center [442, 181] width 74 height 27
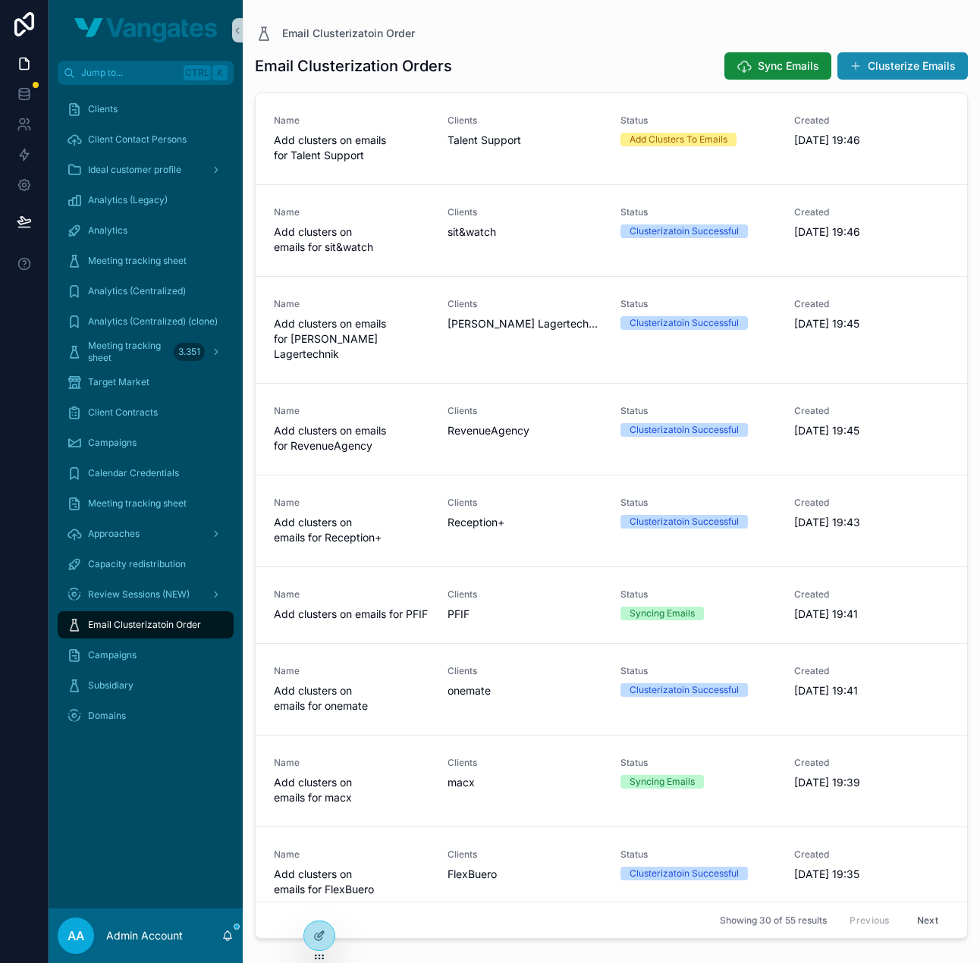
click at [919, 68] on button "Clusterize Emails" at bounding box center [902, 65] width 130 height 27
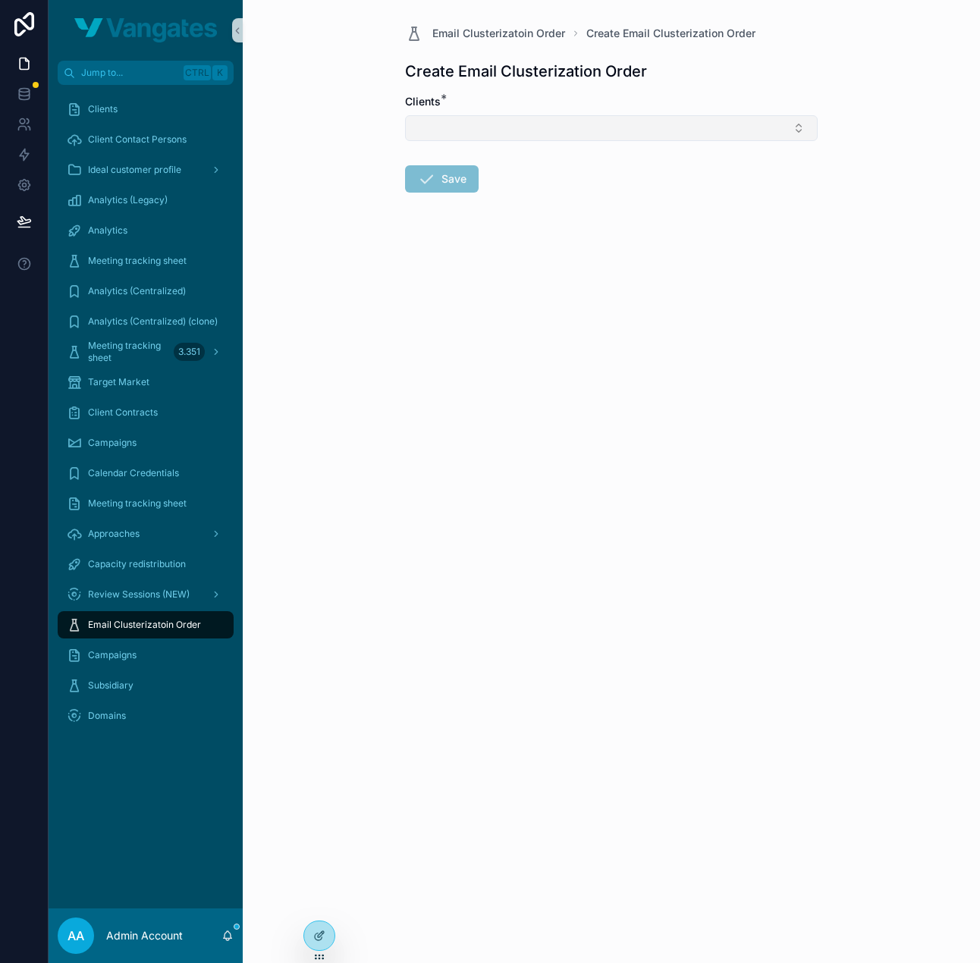
click at [592, 128] on button "Select Button" at bounding box center [611, 128] width 413 height 26
type input "*****"
click at [521, 184] on div "Tirum" at bounding box center [611, 187] width 405 height 24
click at [442, 188] on button "Save" at bounding box center [442, 181] width 74 height 27
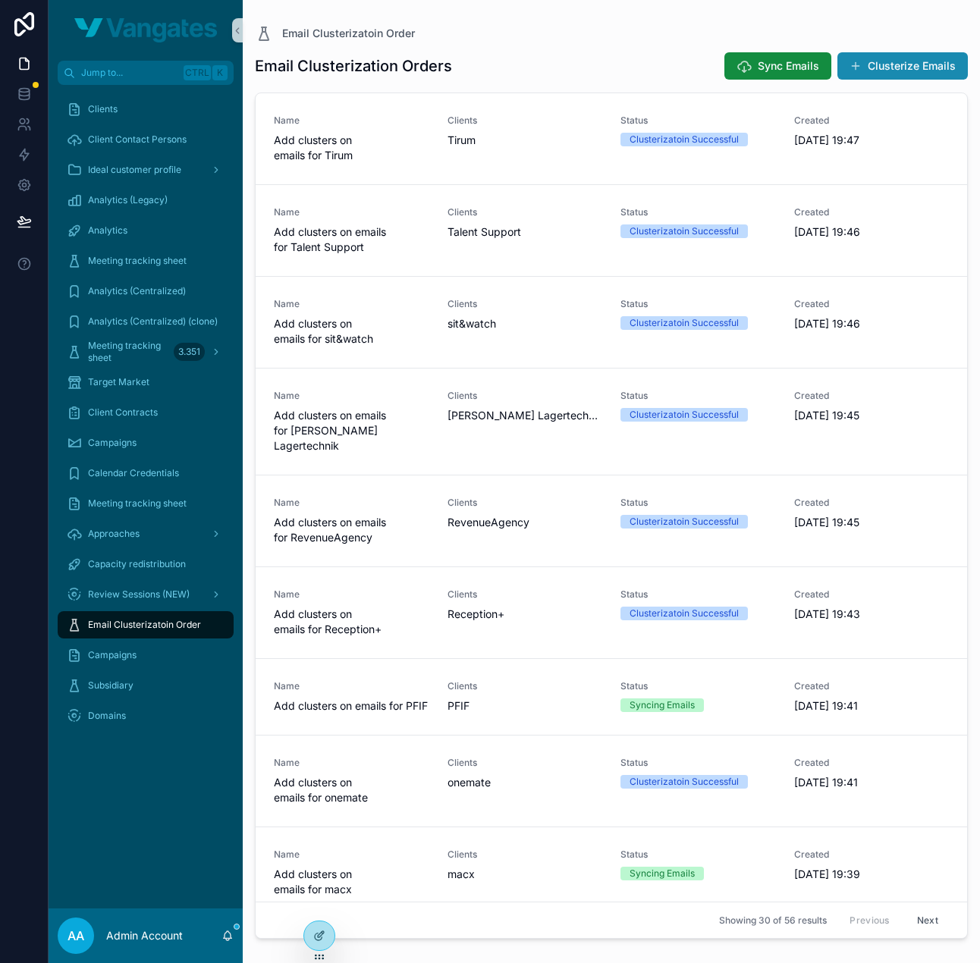
click at [925, 63] on button "Clusterize Emails" at bounding box center [902, 65] width 130 height 27
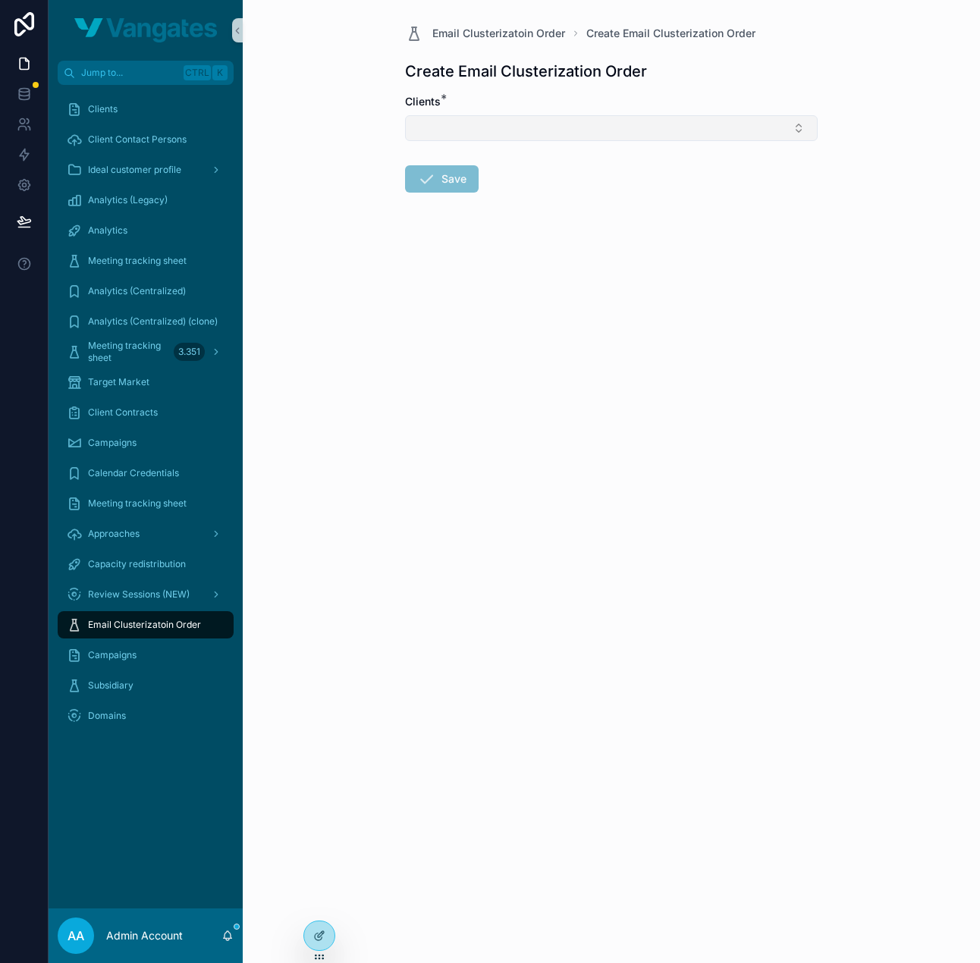
click at [536, 130] on button "Select Button" at bounding box center [611, 128] width 413 height 26
type input "***"
click at [449, 188] on span "ULB Capital" at bounding box center [444, 187] width 58 height 15
click at [451, 191] on button "Save" at bounding box center [442, 181] width 74 height 27
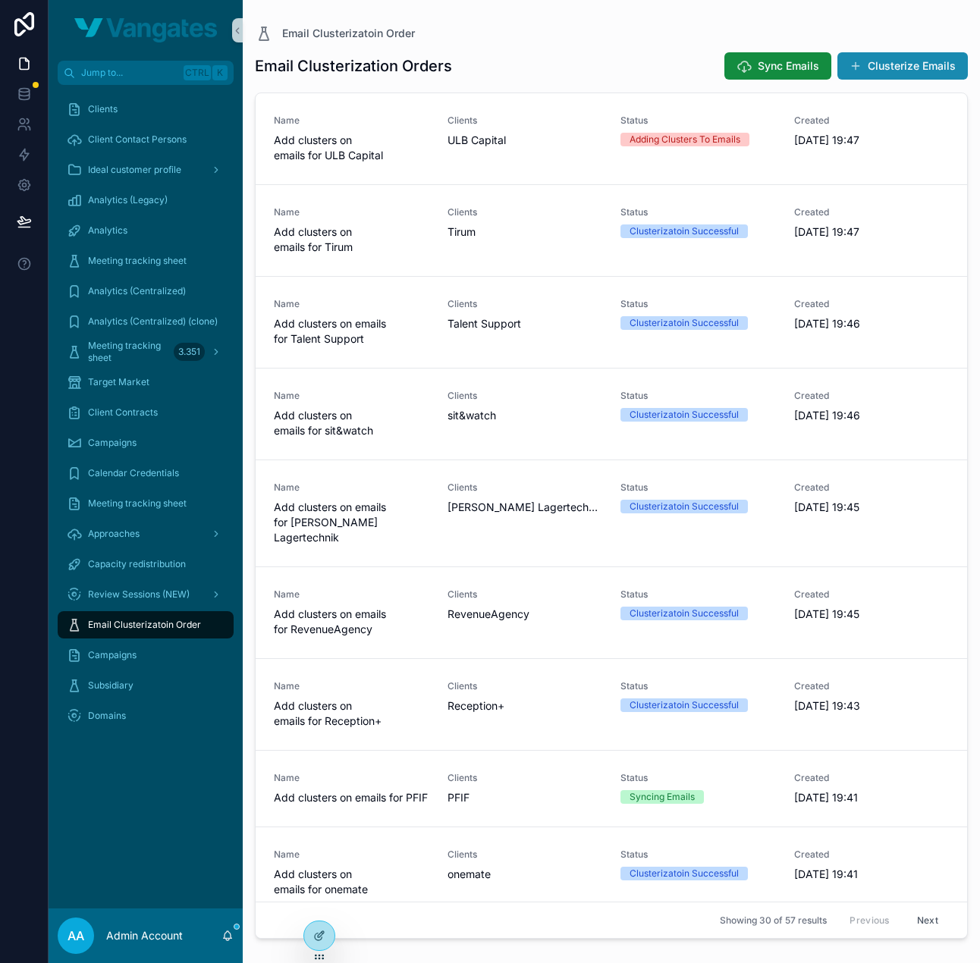
click at [896, 72] on button "Clusterize Emails" at bounding box center [902, 65] width 130 height 27
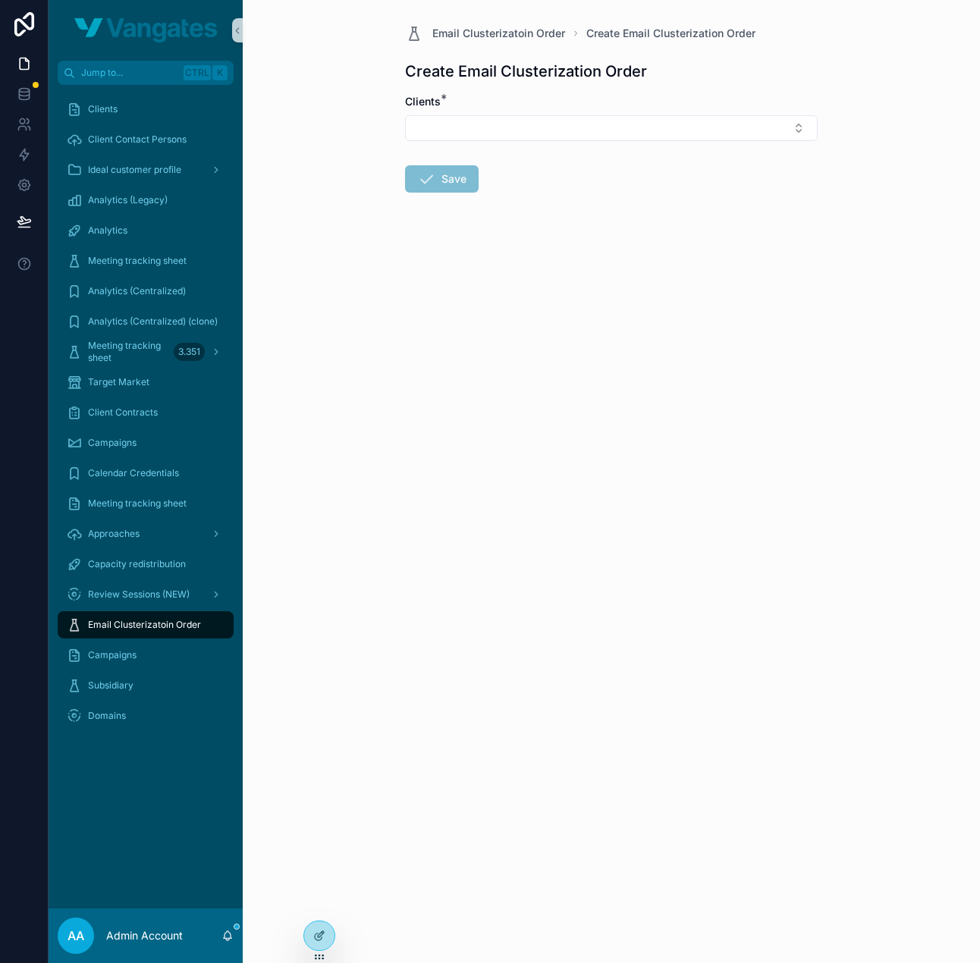
click at [610, 110] on div "Clients *" at bounding box center [611, 117] width 413 height 47
click at [602, 134] on button "Select Button" at bounding box center [611, 128] width 413 height 26
type input "**"
click at [523, 194] on div "UP" at bounding box center [611, 187] width 405 height 24
click at [460, 187] on button "Save" at bounding box center [442, 181] width 74 height 27
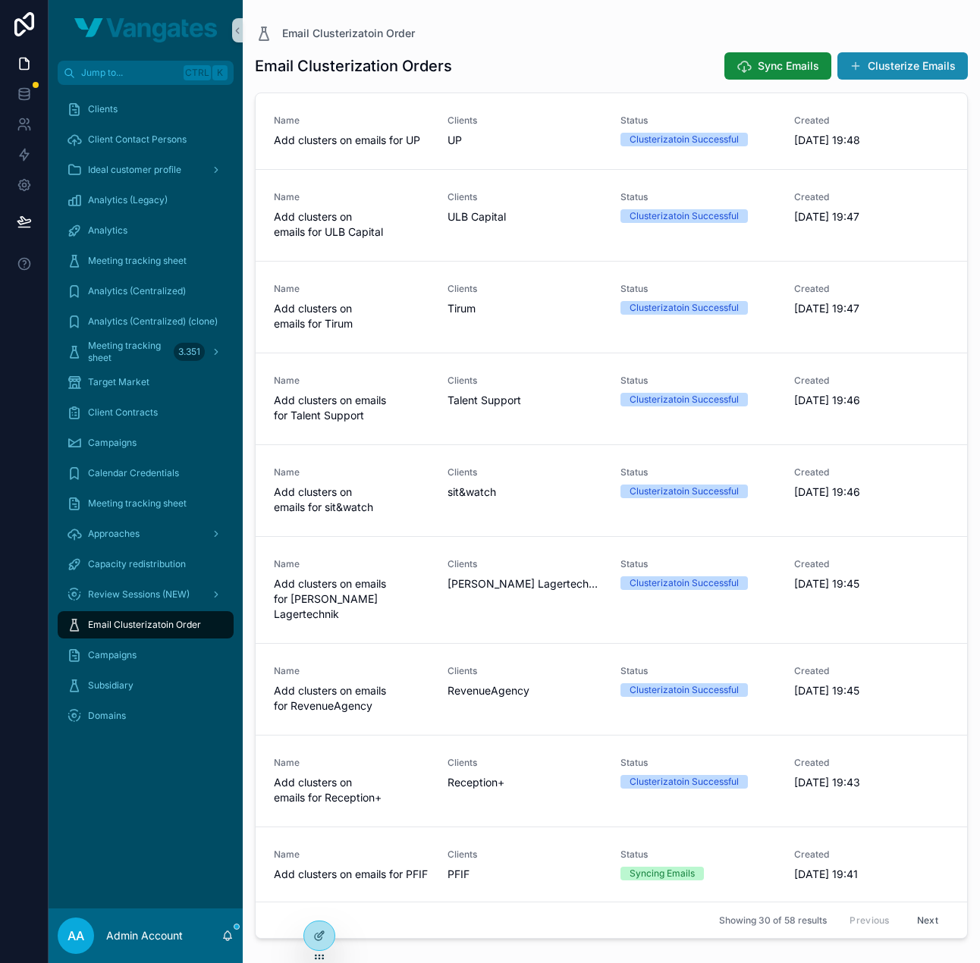
click at [966, 63] on button "Clusterize Emails" at bounding box center [902, 65] width 130 height 27
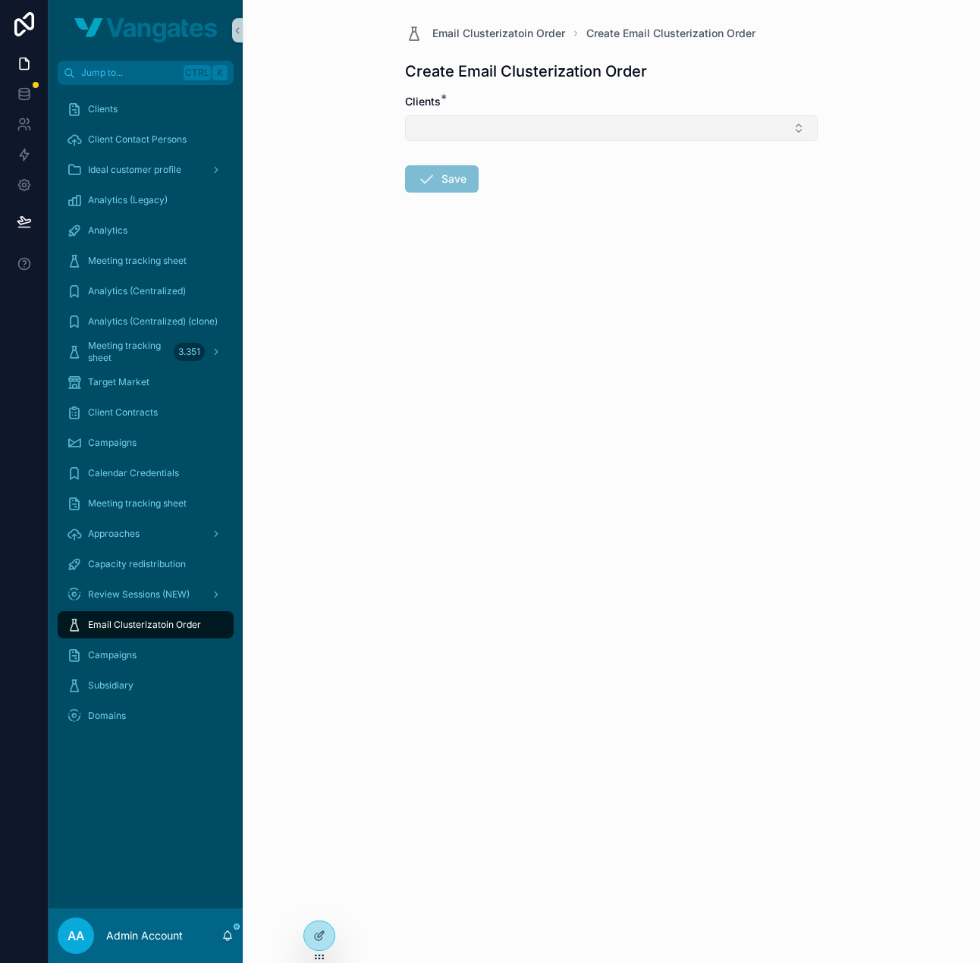
click at [573, 134] on button "Select Button" at bounding box center [611, 128] width 413 height 26
type input "*******"
click at [573, 190] on div "Valorem" at bounding box center [611, 187] width 405 height 24
click at [548, 250] on form "Clients * Valorem Save" at bounding box center [611, 193] width 413 height 199
click at [438, 183] on button "Save" at bounding box center [442, 181] width 74 height 27
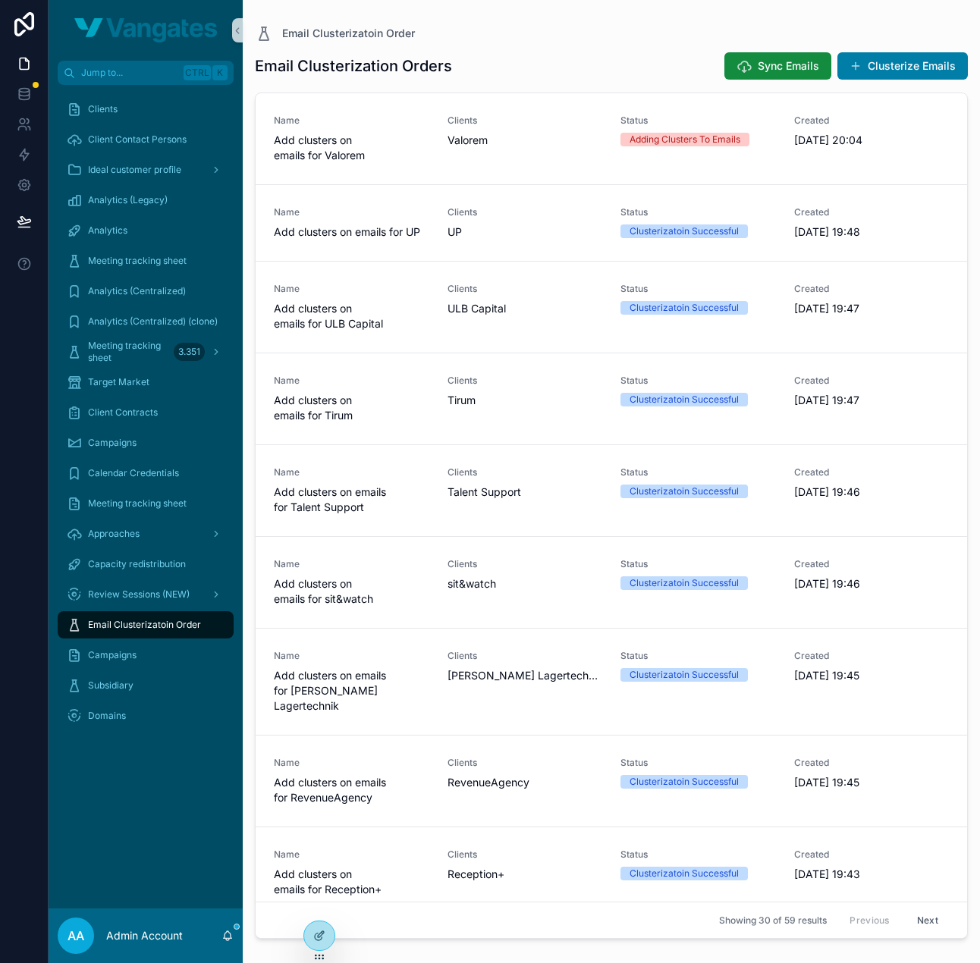
click at [132, 773] on div "Clients Client Contact Persons Ideal customer profile Analytics (Legacy) Analyt…" at bounding box center [146, 497] width 194 height 824
click at [934, 49] on div "Email Clusterization Orders Sync Emails Clusterize Emails Name Add clusters on …" at bounding box center [611, 493] width 713 height 903
click at [919, 61] on button "Clusterize Emails" at bounding box center [902, 65] width 130 height 27
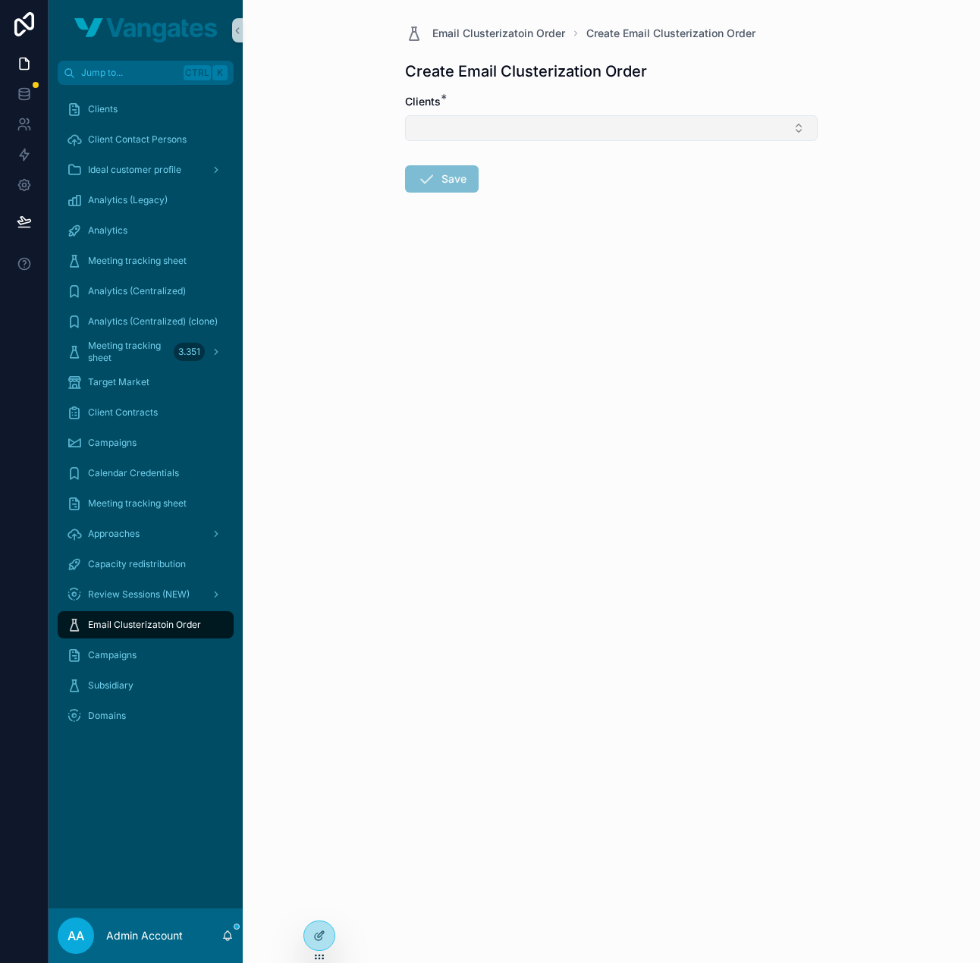
click at [619, 127] on button "Select Button" at bounding box center [611, 128] width 413 height 26
type input "********"
click at [551, 195] on div "Vangates" at bounding box center [611, 187] width 405 height 24
click at [454, 190] on button "Save" at bounding box center [442, 181] width 74 height 27
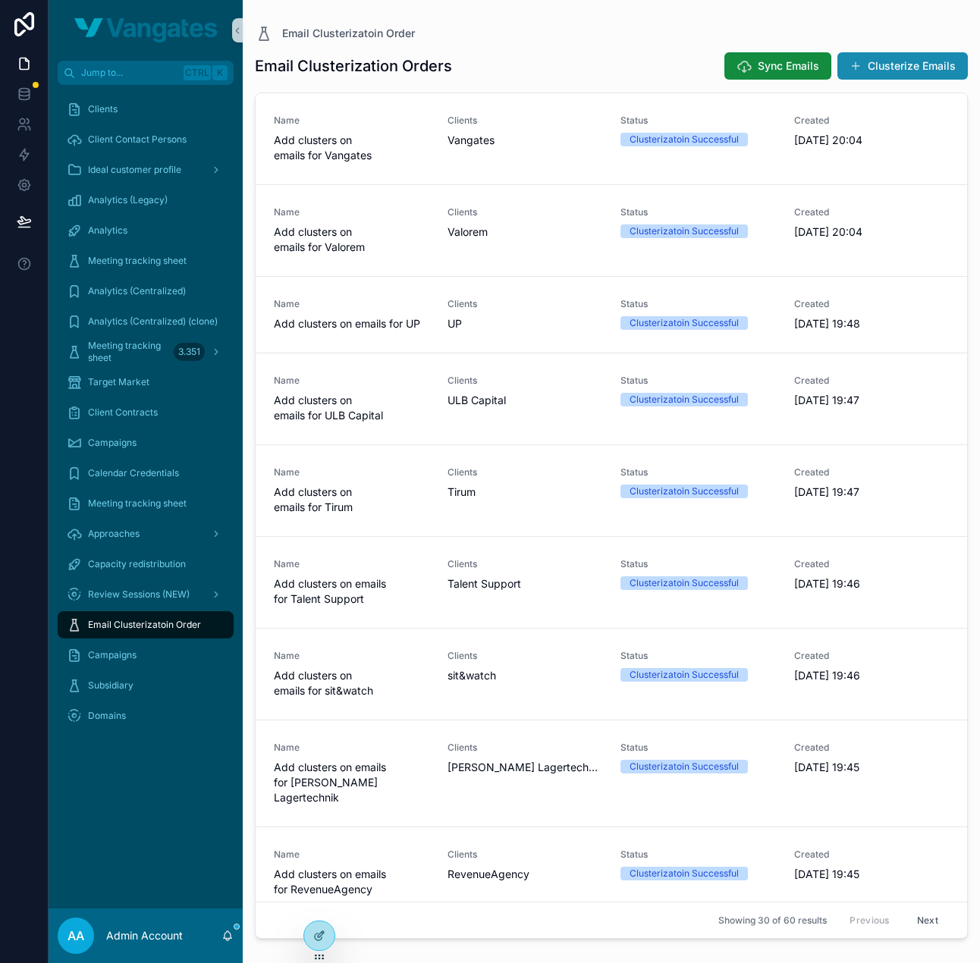
click at [946, 72] on button "Clusterize Emails" at bounding box center [902, 65] width 130 height 27
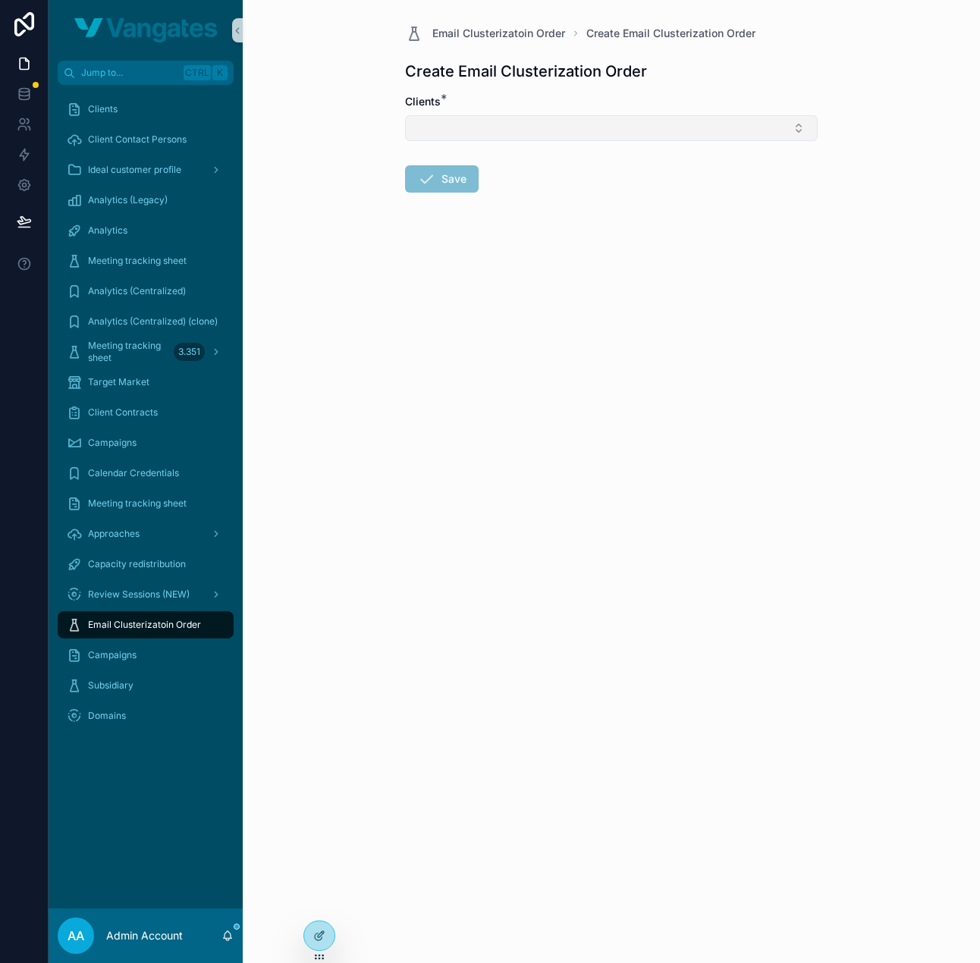
click at [605, 137] on button "Select Button" at bounding box center [611, 128] width 413 height 26
type input "***"
click at [548, 181] on div "WPS" at bounding box center [611, 187] width 405 height 24
click at [472, 185] on button "Save" at bounding box center [442, 181] width 74 height 27
